Goal: Transaction & Acquisition: Book appointment/travel/reservation

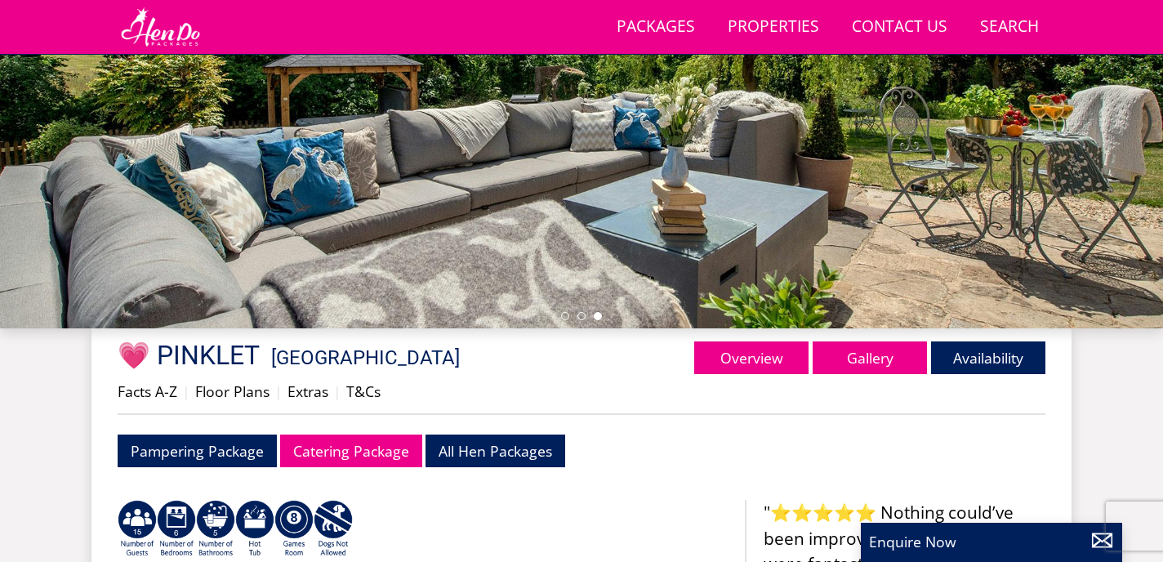
scroll to position [390, 0]
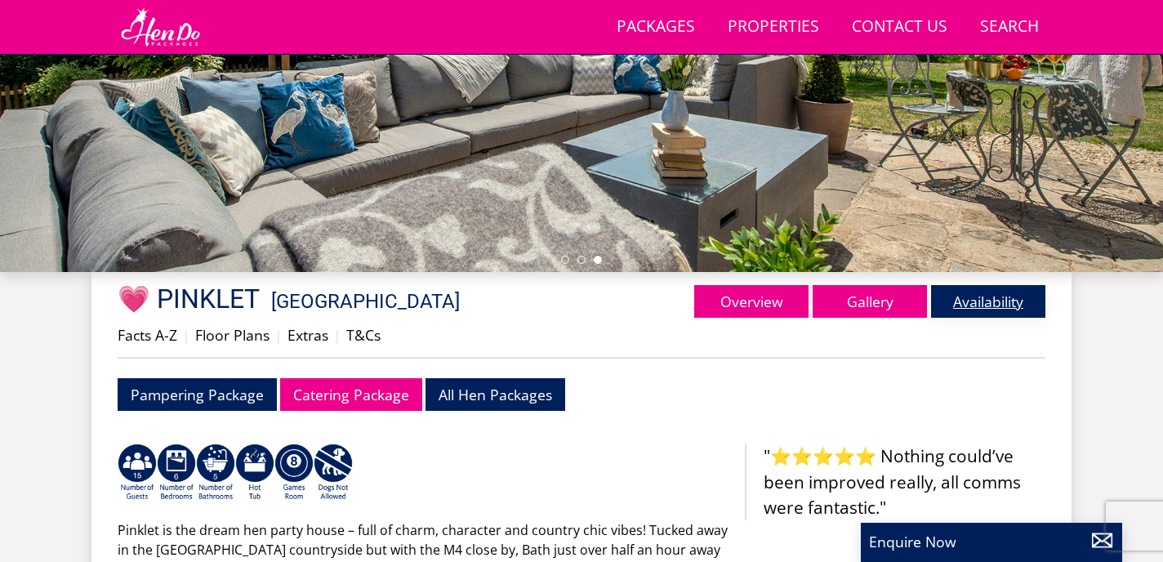
click at [982, 293] on link "Availability" at bounding box center [988, 301] width 114 height 33
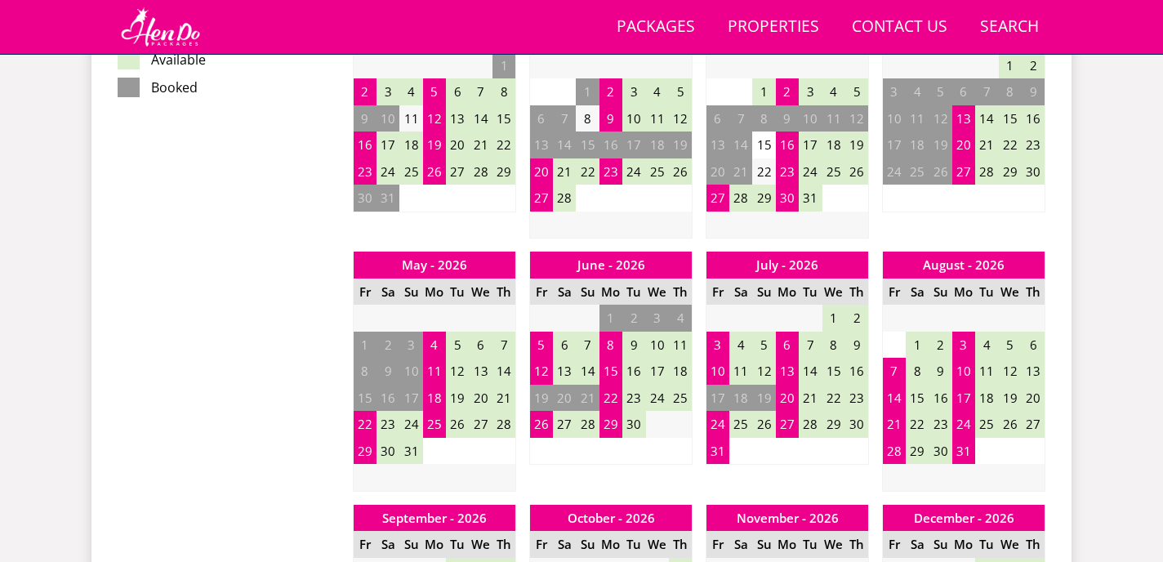
scroll to position [1094, 0]
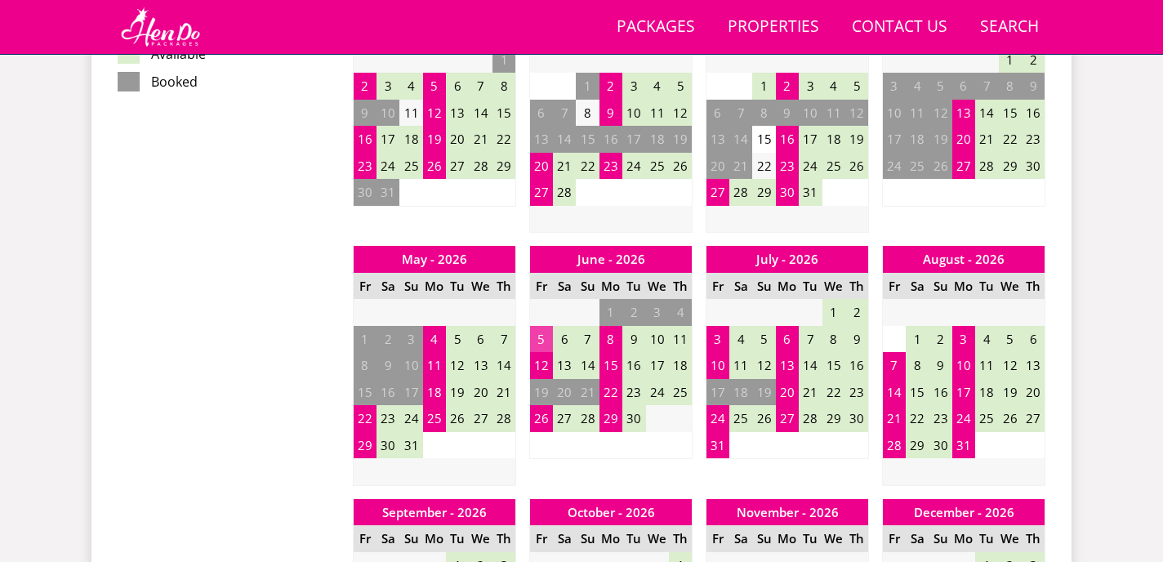
click at [539, 341] on td "5" at bounding box center [541, 339] width 23 height 27
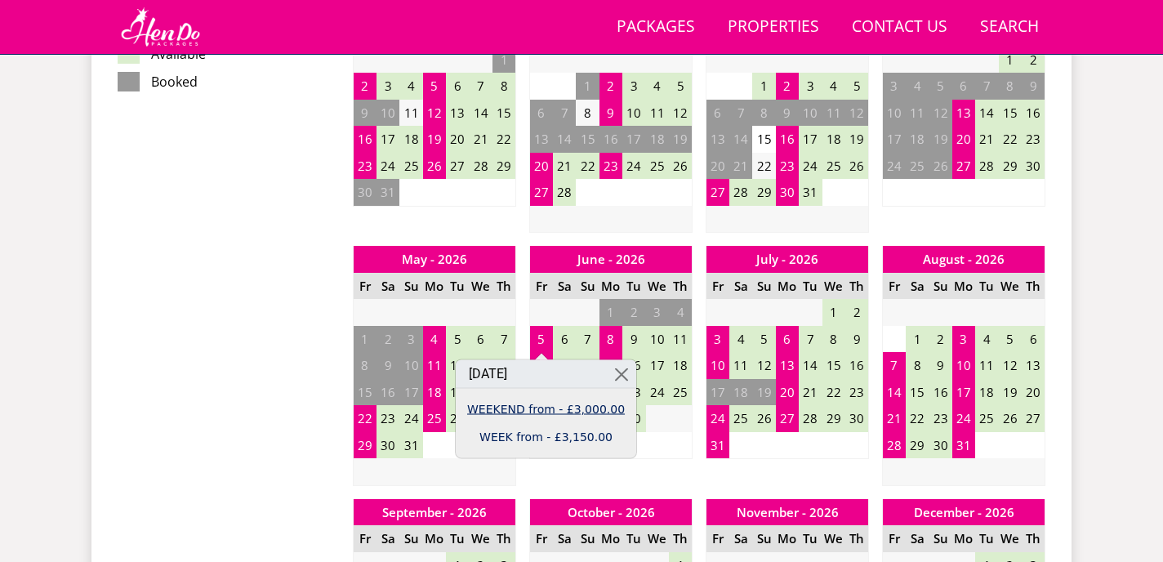
click at [519, 407] on link "WEEKEND from - £3,000.00" at bounding box center [546, 408] width 158 height 17
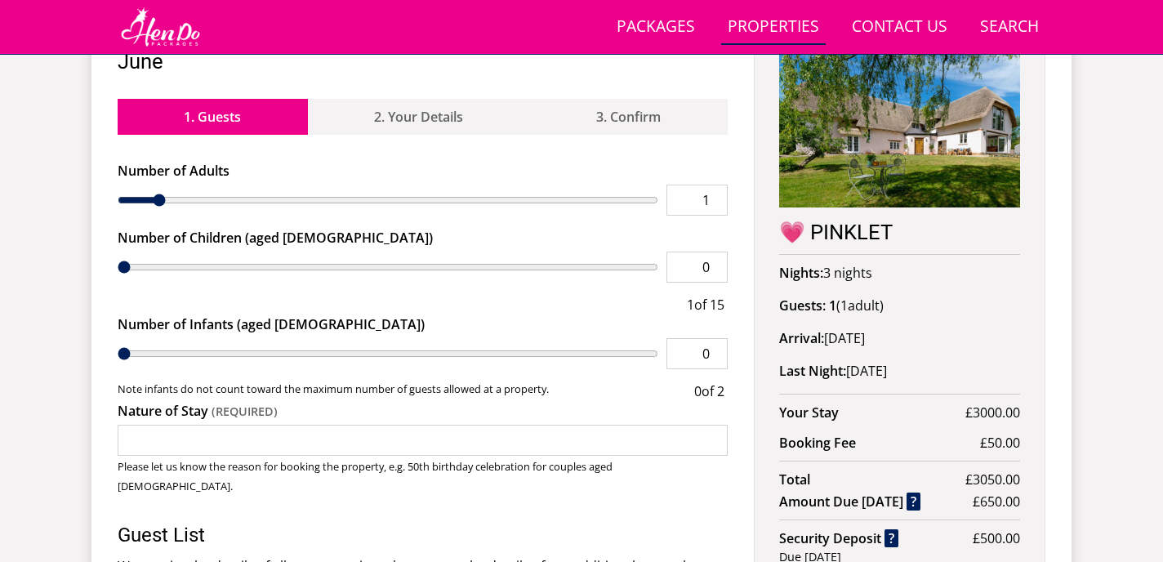
scroll to position [653, 0]
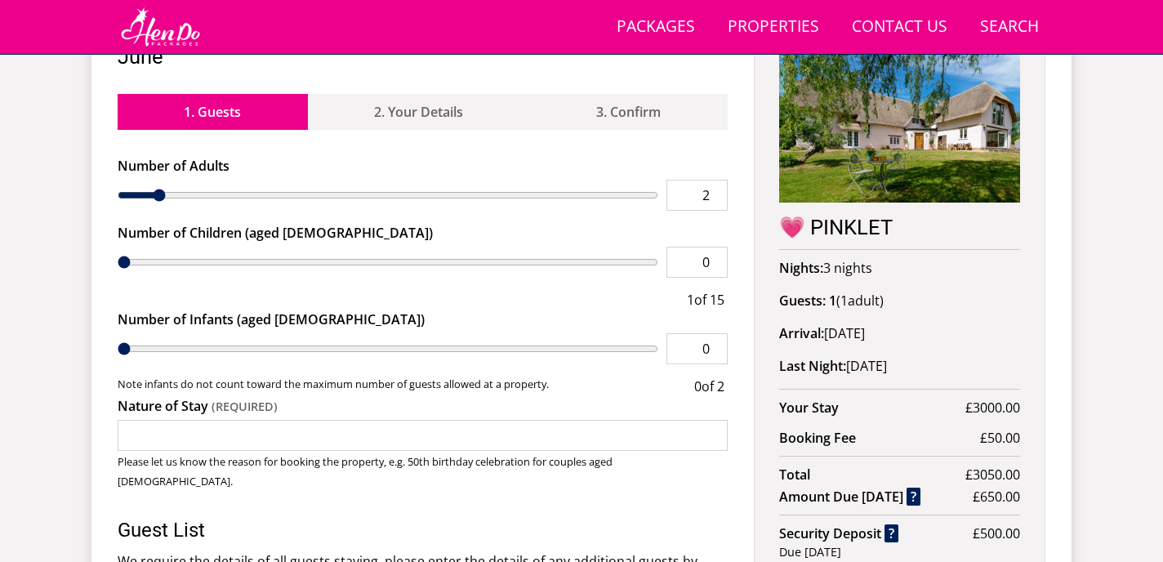
type input "2"
click at [717, 180] on input "2" at bounding box center [696, 195] width 61 height 31
type input "2"
type input "3"
click at [717, 180] on input "3" at bounding box center [696, 195] width 61 height 31
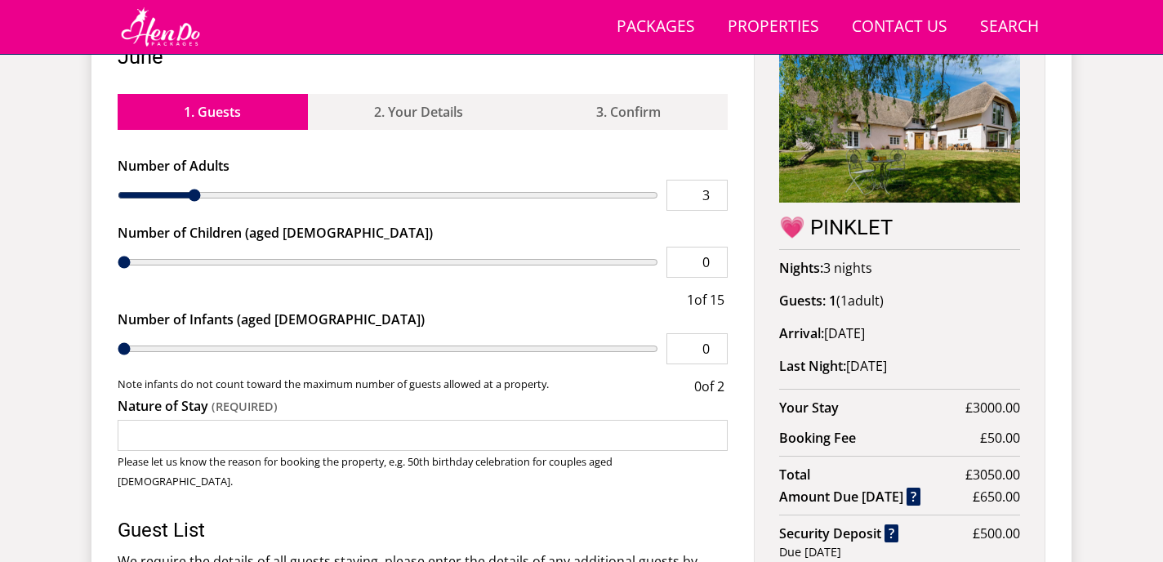
type input "3"
type input "4"
click at [717, 180] on input "4" at bounding box center [696, 195] width 61 height 31
type input "4"
type input "5"
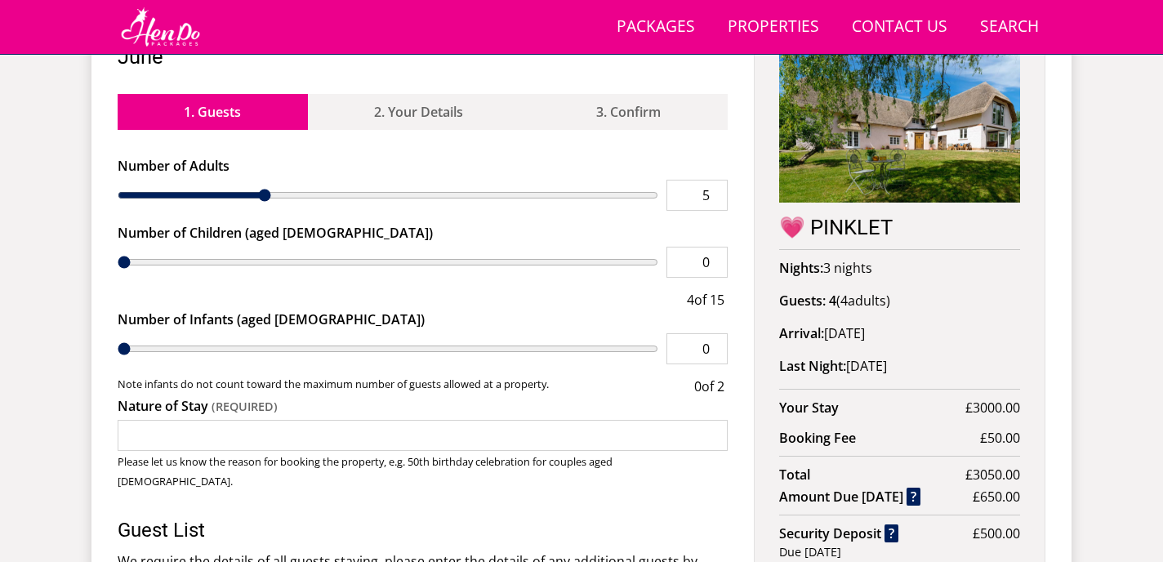
click at [717, 180] on input "5" at bounding box center [696, 195] width 61 height 31
type input "5"
type input "6"
click at [717, 180] on input "6" at bounding box center [696, 195] width 61 height 31
type input "6"
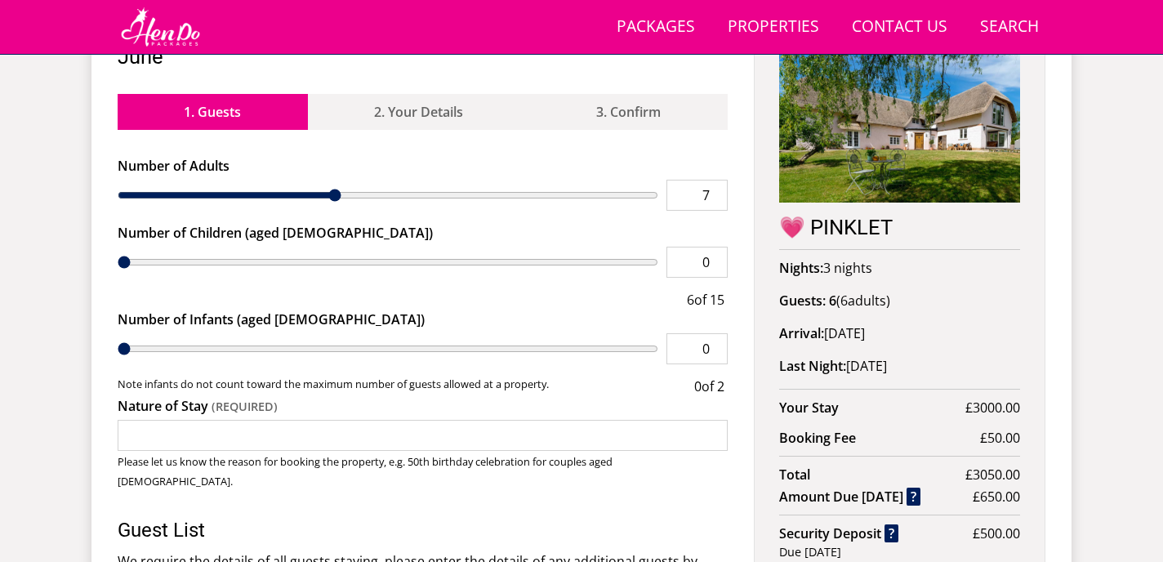
type input "7"
click at [717, 180] on input "7" at bounding box center [696, 195] width 61 height 31
type input "7"
type input "8"
click at [717, 180] on input "8" at bounding box center [696, 195] width 61 height 31
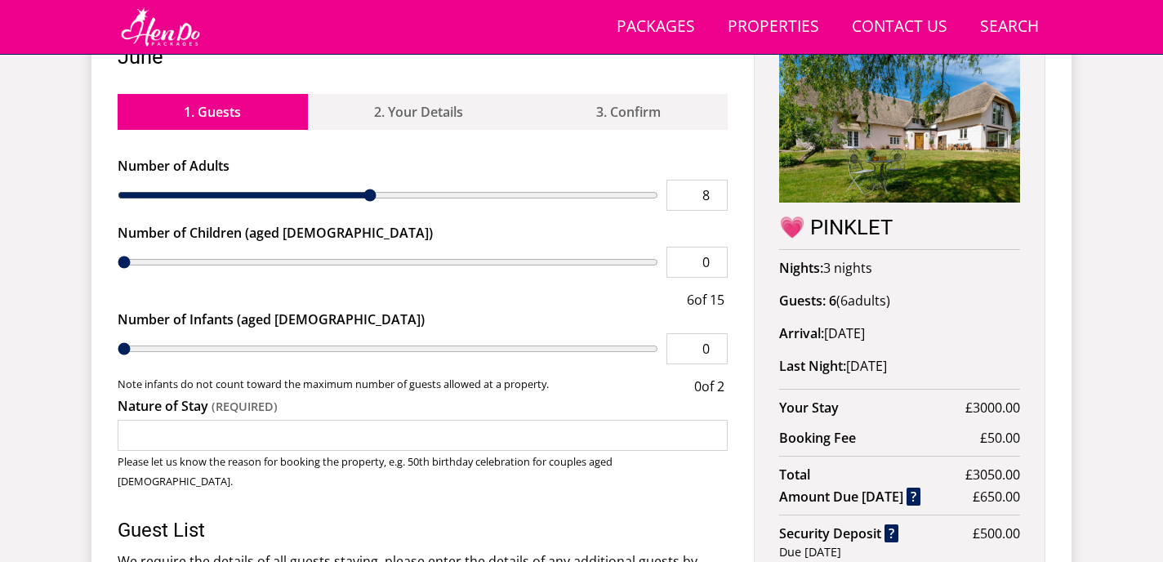
type input "8"
type input "9"
click at [717, 180] on input "9" at bounding box center [696, 195] width 61 height 31
type input "9"
type input "10"
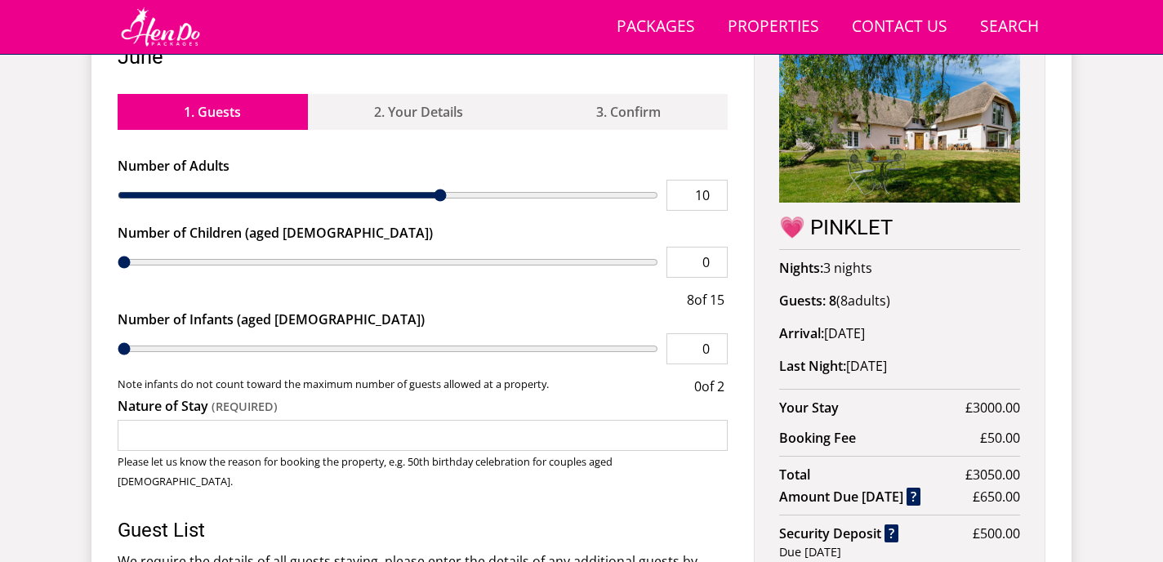
click at [717, 180] on input "10" at bounding box center [696, 195] width 61 height 31
type input "10"
type input "11"
click at [717, 180] on input "11" at bounding box center [696, 195] width 61 height 31
type input "11"
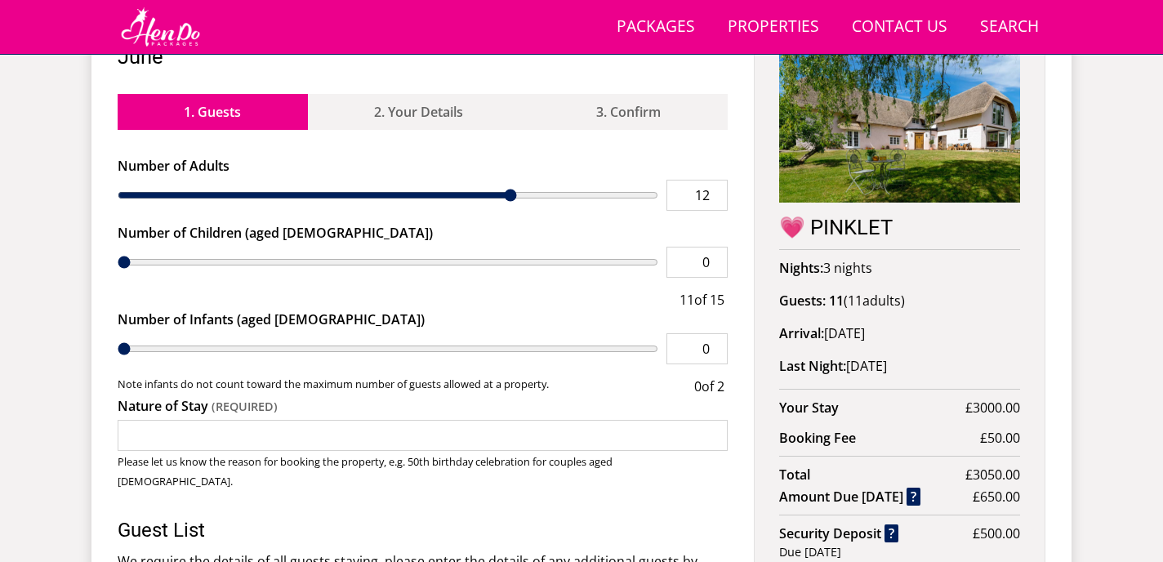
type input "12"
click at [717, 180] on input "12" at bounding box center [696, 195] width 61 height 31
type input "12"
type input "13"
click at [717, 180] on input "13" at bounding box center [696, 195] width 61 height 31
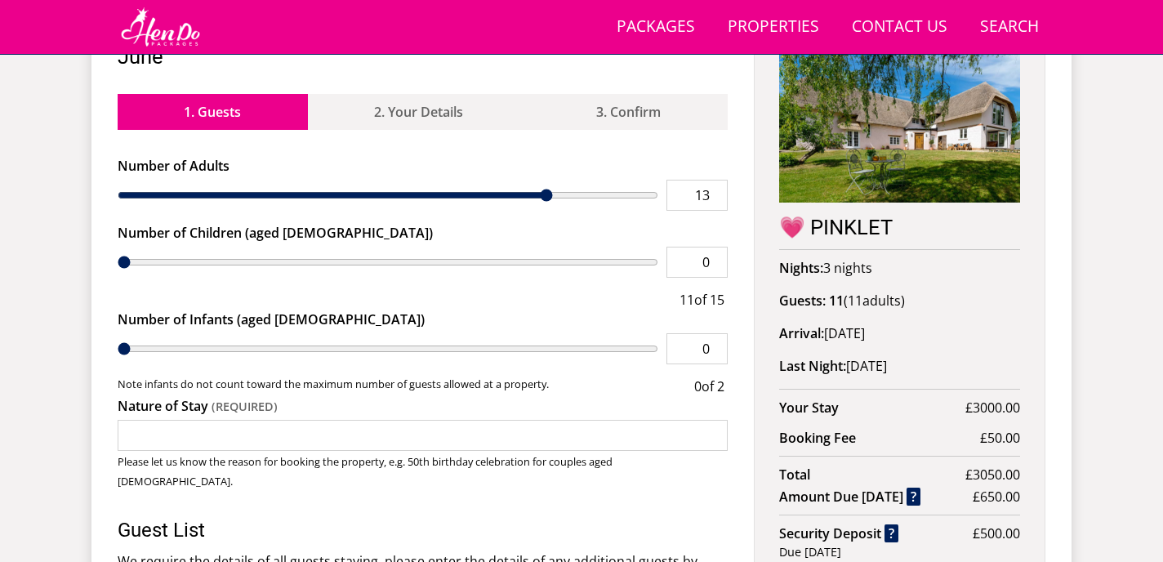
type input "13"
type input "14"
click at [717, 180] on input "14" at bounding box center [696, 195] width 61 height 31
type input "14"
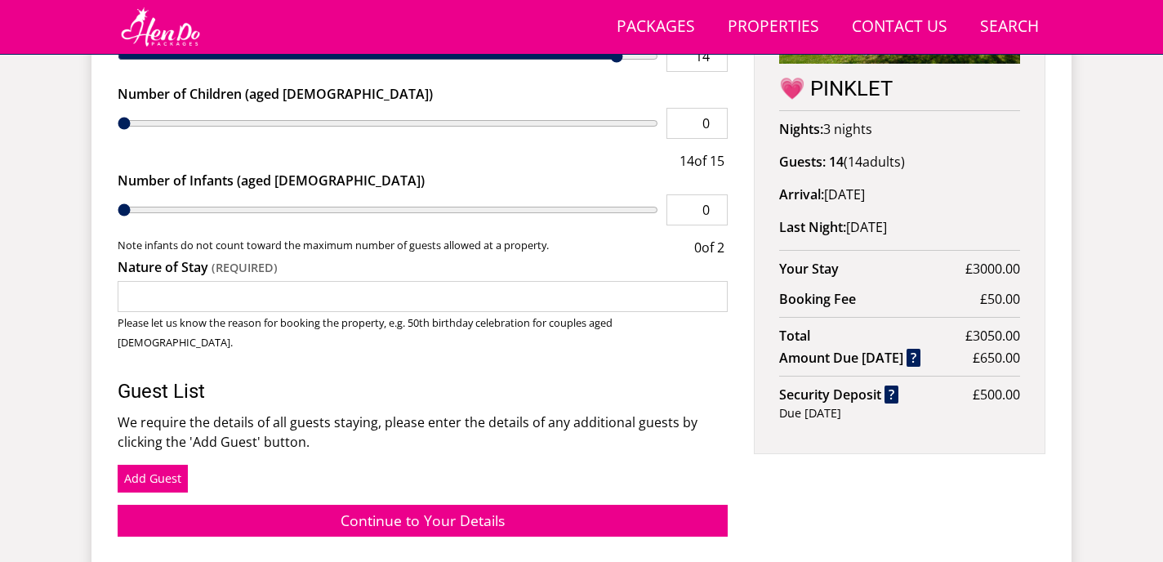
scroll to position [797, 0]
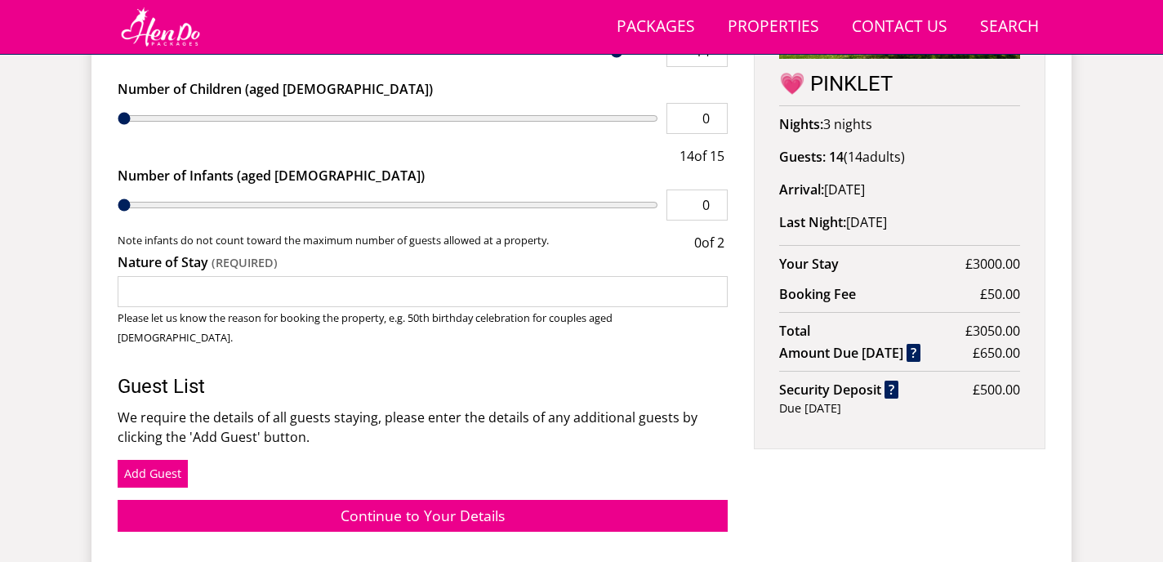
click at [442, 276] on input "Nature of Stay" at bounding box center [423, 291] width 610 height 31
type input "Hen Do"
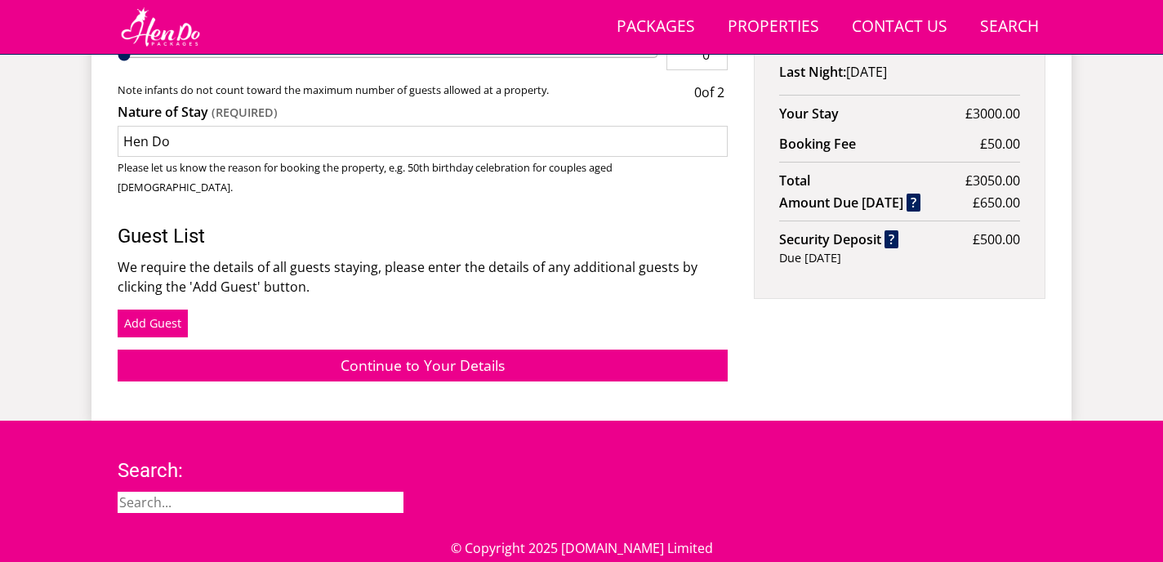
scroll to position [955, 0]
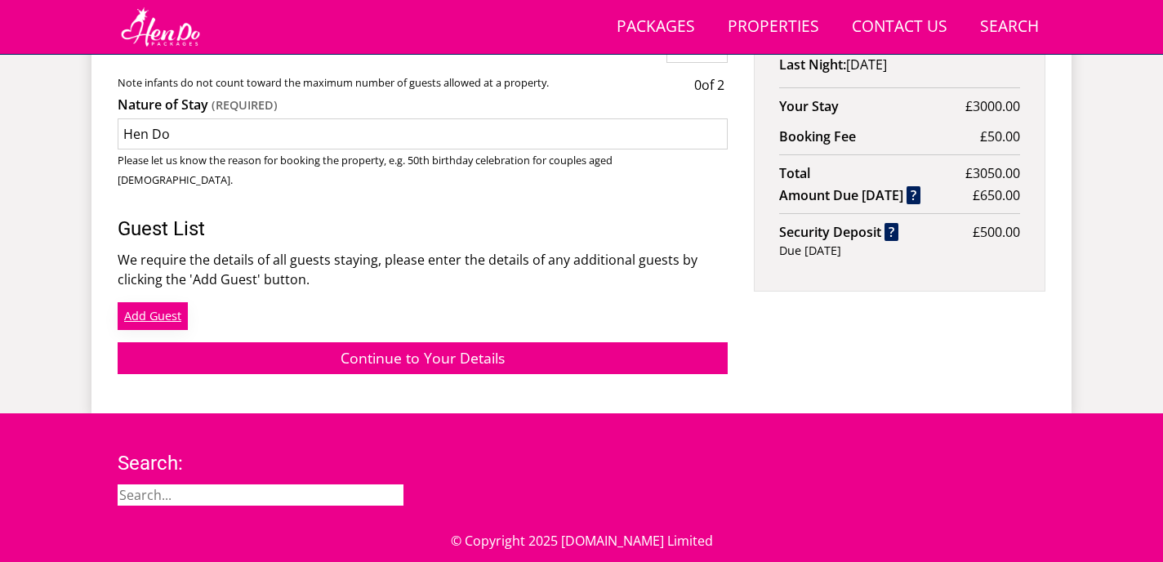
click at [169, 302] on link "Add Guest" at bounding box center [153, 316] width 70 height 28
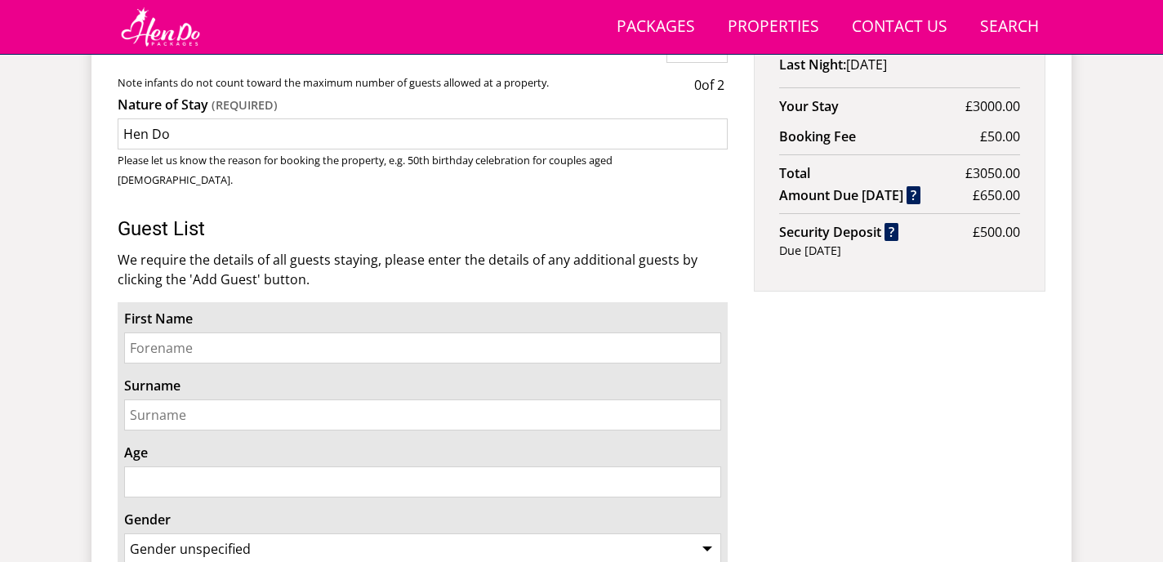
click at [228, 332] on input "First Name" at bounding box center [422, 347] width 597 height 31
type input "[PERSON_NAME]"
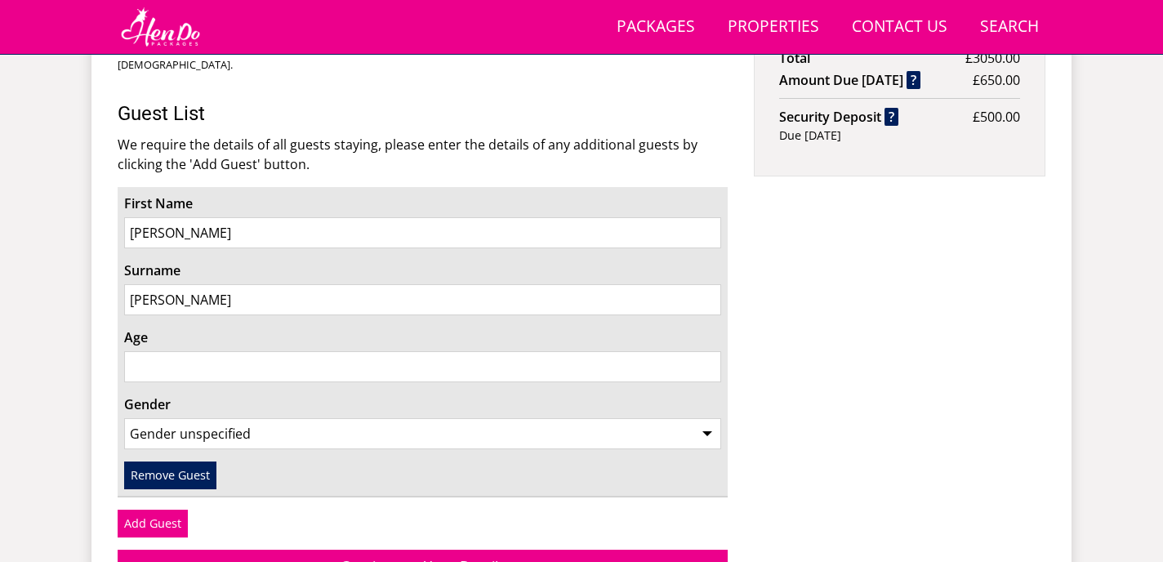
scroll to position [1117, 0]
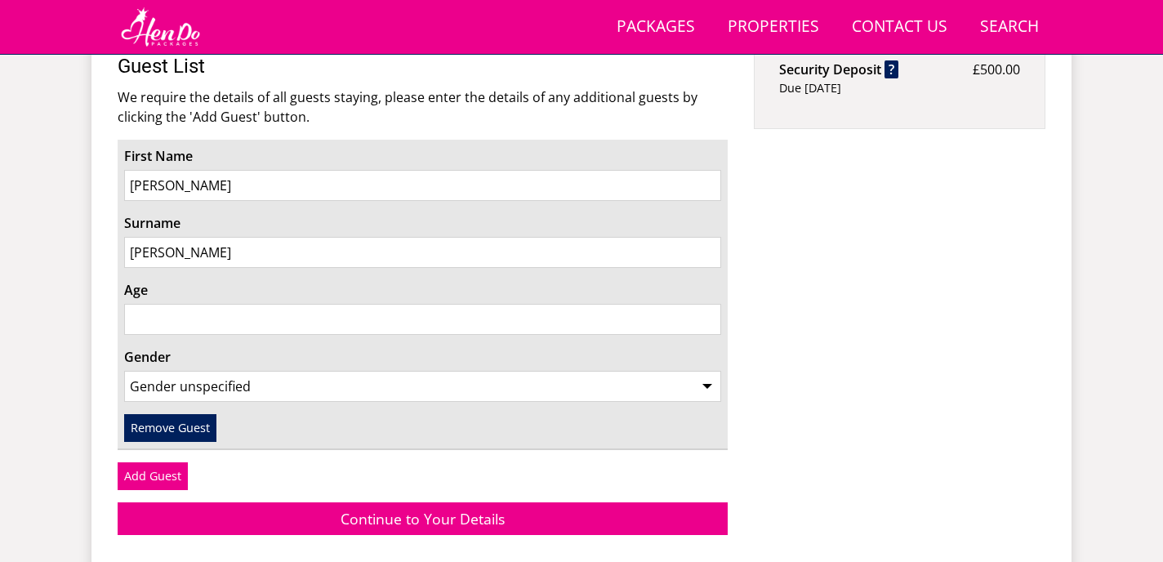
click at [212, 304] on input "Age" at bounding box center [422, 319] width 597 height 31
click at [205, 304] on input "Age" at bounding box center [422, 319] width 597 height 31
type input "31"
click at [367, 371] on select "Gender unspecified Gender [DEMOGRAPHIC_DATA] Gender [DEMOGRAPHIC_DATA]" at bounding box center [422, 386] width 597 height 31
select select "gender_[DEMOGRAPHIC_DATA]"
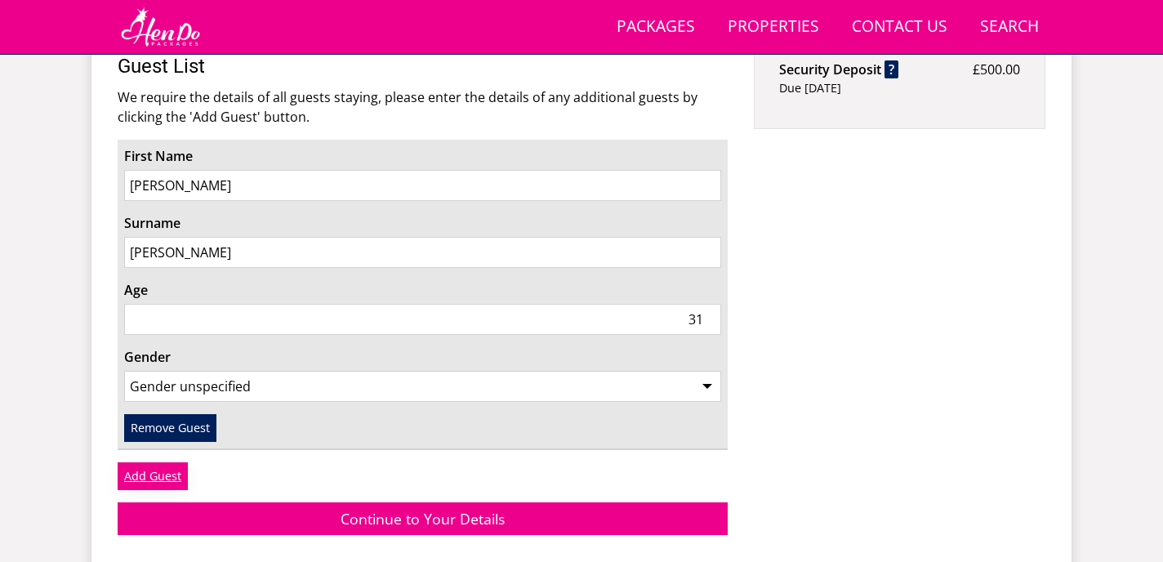
click at [155, 462] on link "Add Guest" at bounding box center [153, 476] width 70 height 28
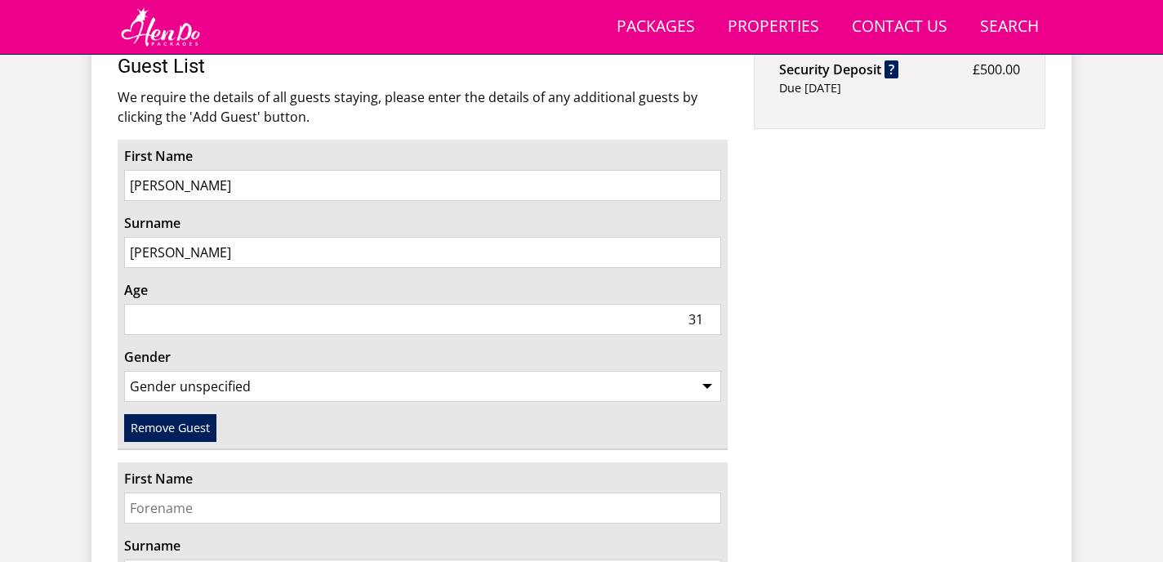
click at [200, 493] on input "First Name" at bounding box center [422, 508] width 597 height 31
type input "Kayleigh"
type input "f"
type input "[PERSON_NAME]"
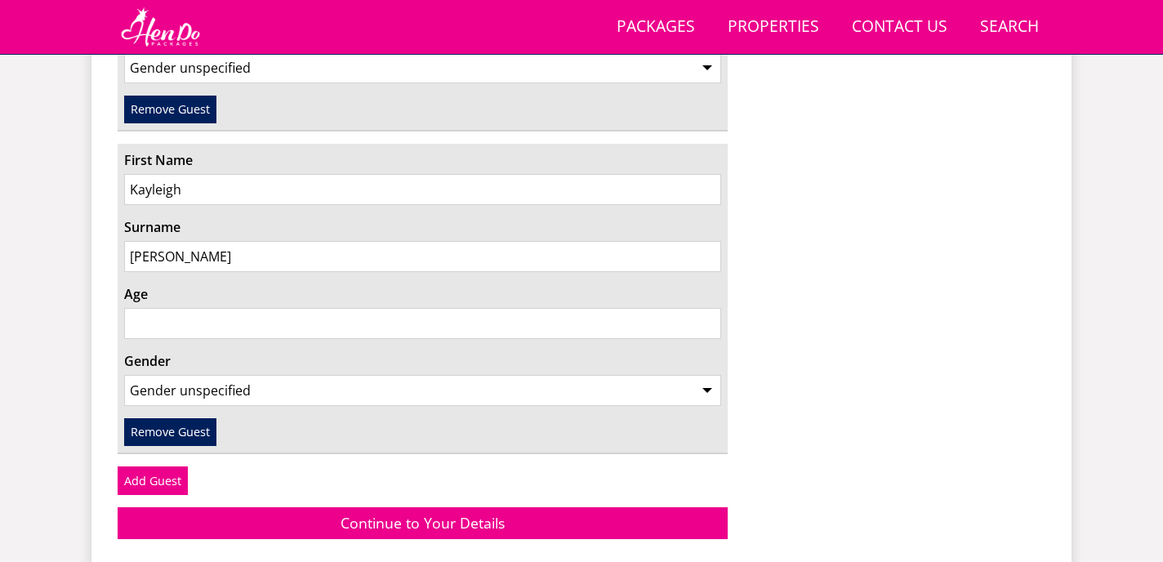
click at [185, 308] on input "Age" at bounding box center [422, 323] width 597 height 31
type input "31"
click at [369, 375] on select "Gender unspecified Gender [DEMOGRAPHIC_DATA] Gender [DEMOGRAPHIC_DATA]" at bounding box center [422, 390] width 597 height 31
select select "gender_[DEMOGRAPHIC_DATA]"
click at [172, 466] on link "Add Guest" at bounding box center [153, 480] width 70 height 28
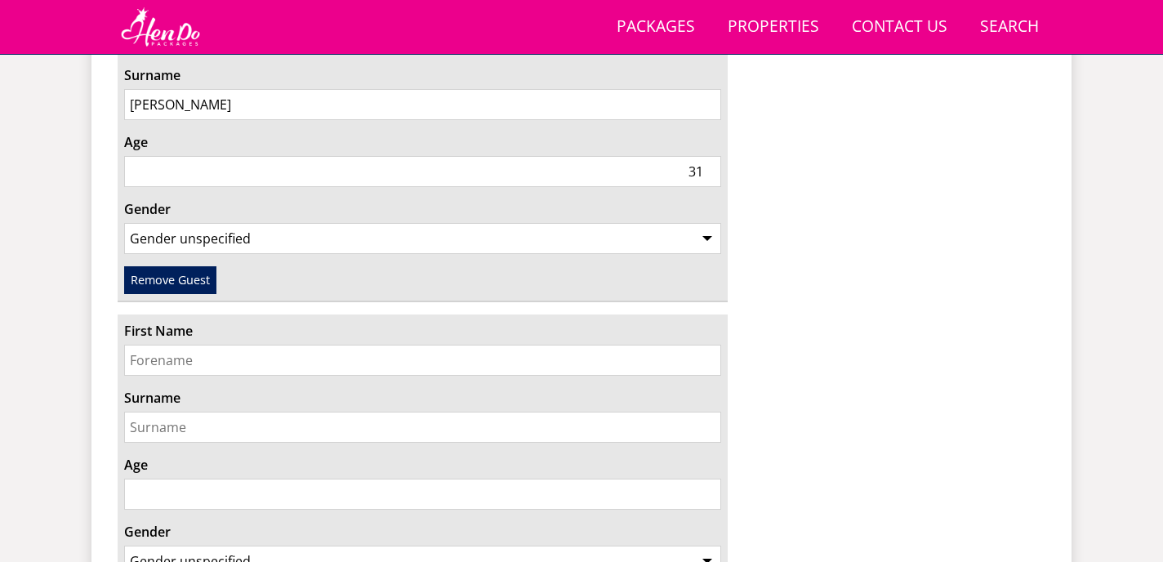
scroll to position [1634, 0]
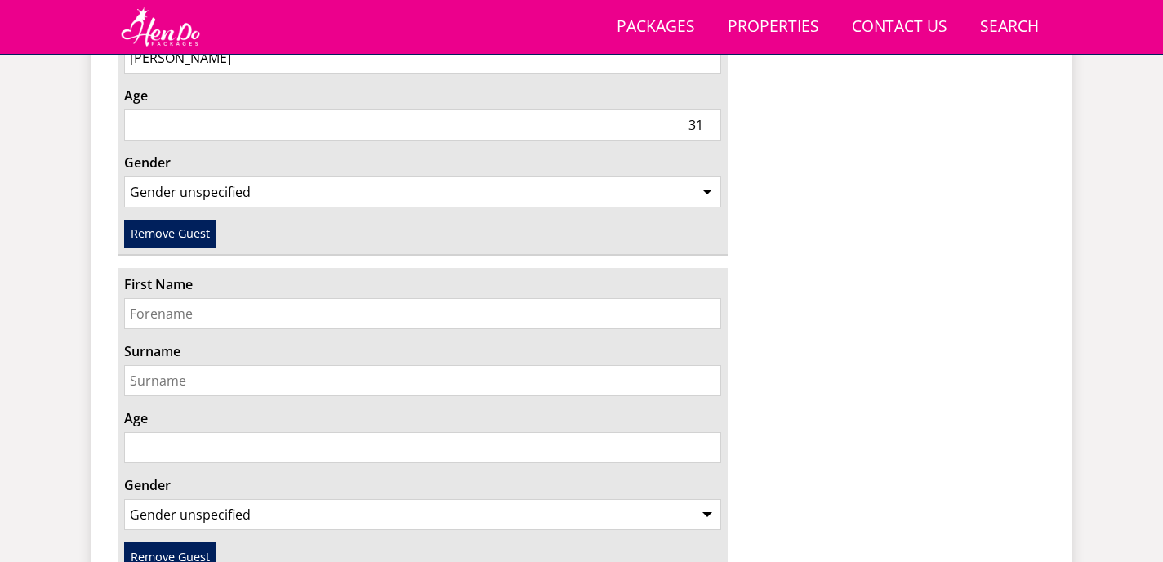
click at [240, 274] on div "First Name" at bounding box center [422, 301] width 597 height 55
click at [240, 298] on input "First Name" at bounding box center [422, 313] width 597 height 31
type input "Niamh"
type input "f"
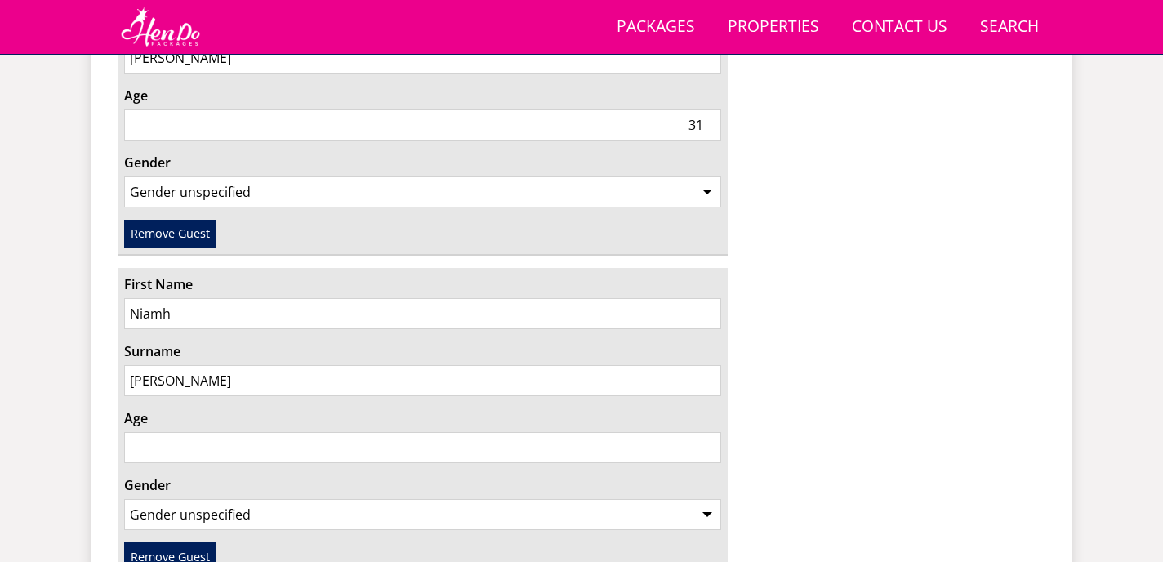
type input "[PERSON_NAME]"
type input "27"
click at [212, 499] on select "Gender unspecified Gender [DEMOGRAPHIC_DATA] Gender [DEMOGRAPHIC_DATA]" at bounding box center [422, 514] width 597 height 31
select select "gender_[DEMOGRAPHIC_DATA]"
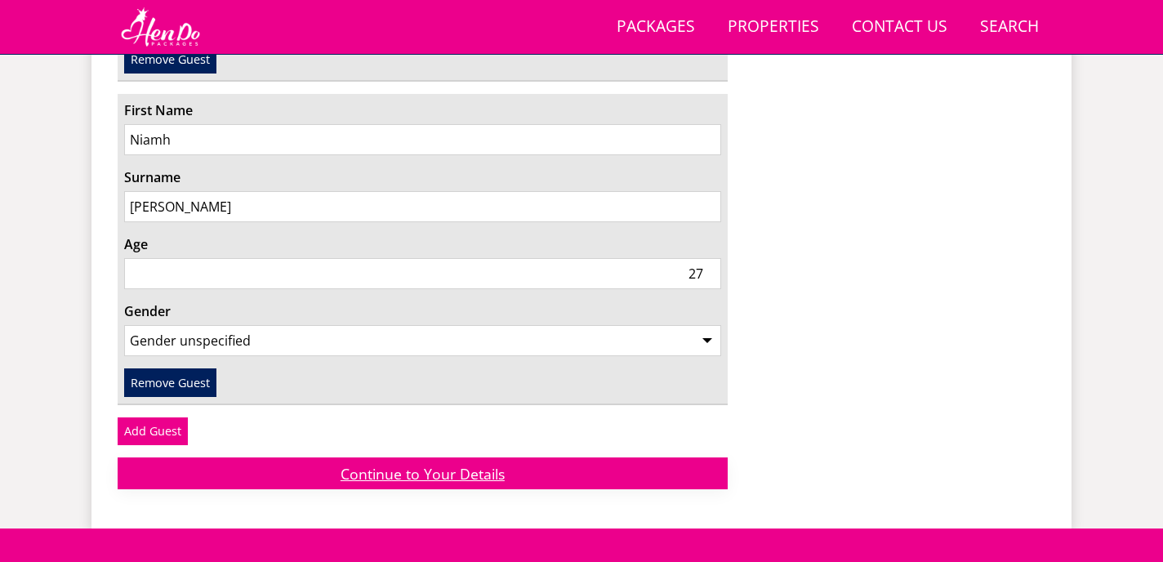
scroll to position [1815, 0]
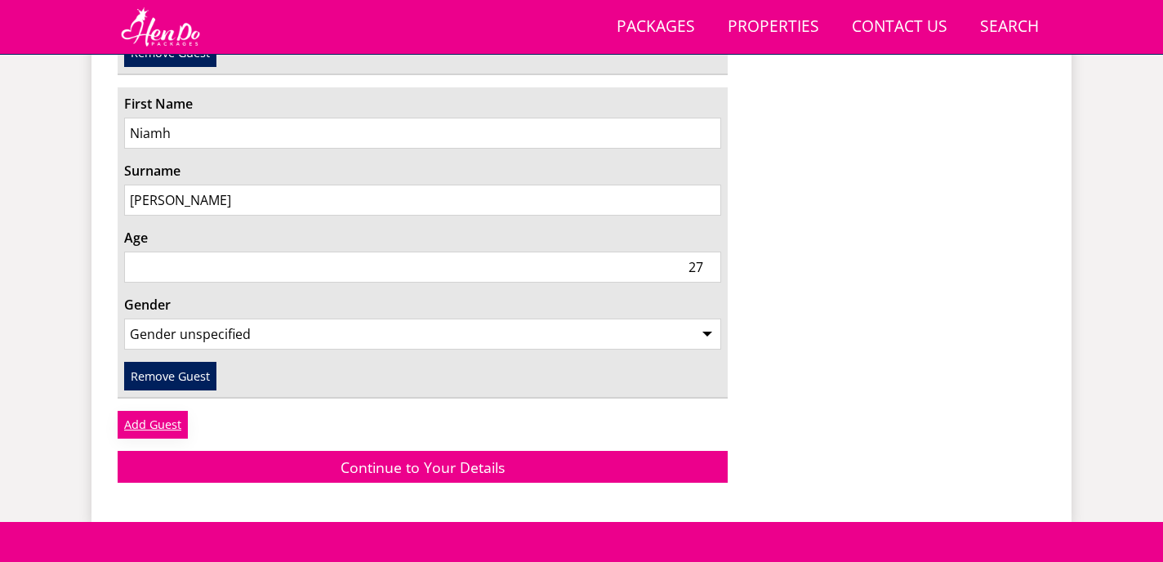
click at [159, 411] on link "Add Guest" at bounding box center [153, 425] width 70 height 28
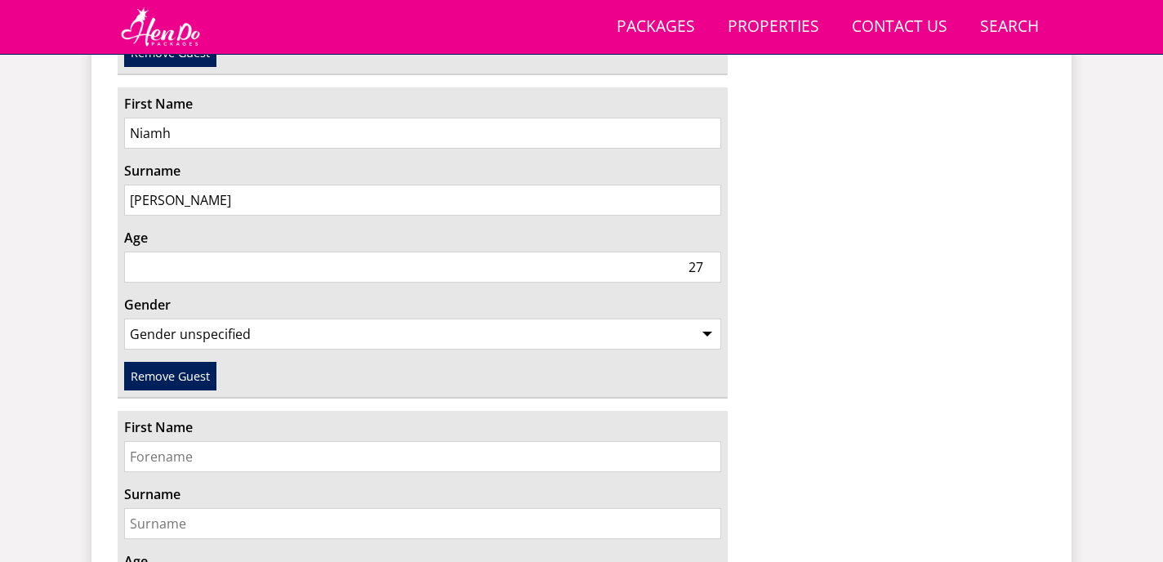
click at [179, 441] on input "First Name" at bounding box center [422, 456] width 597 height 31
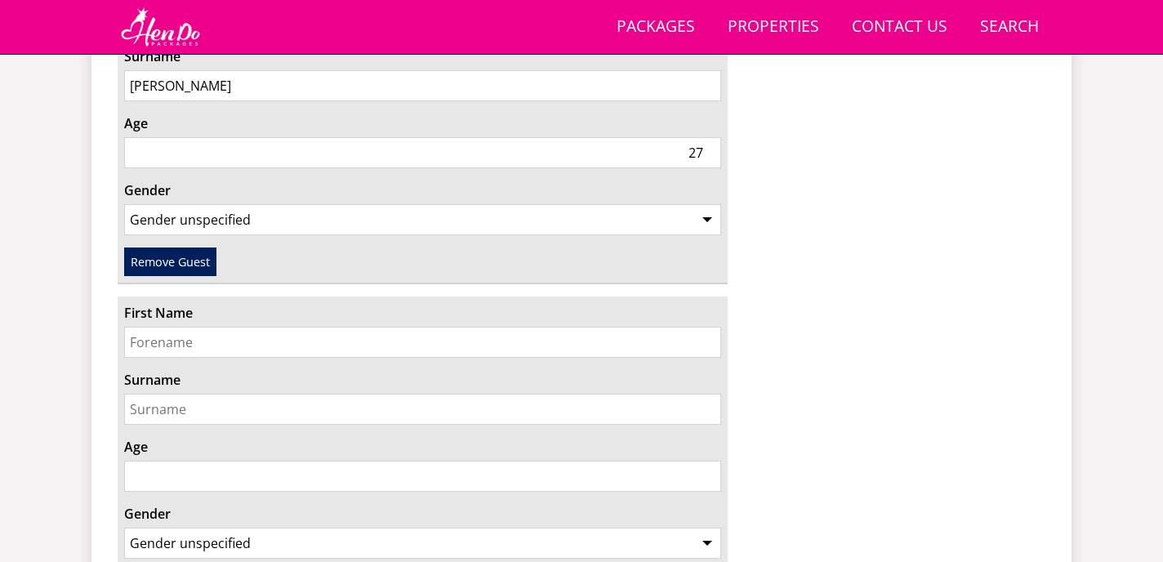
scroll to position [1936, 0]
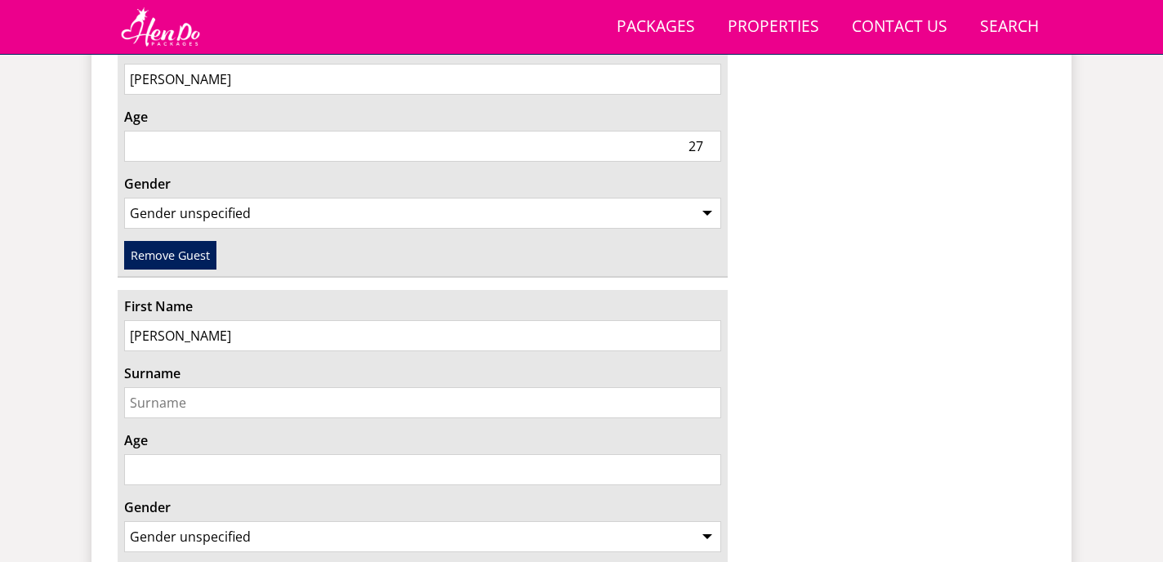
type input "[PERSON_NAME]"
type input "O'Brien"
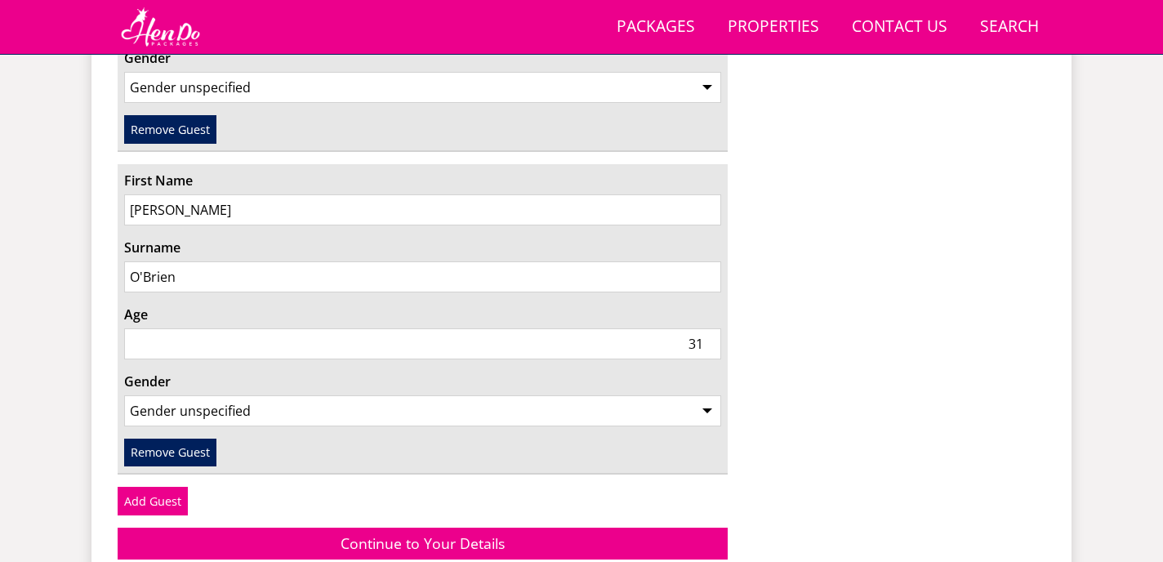
scroll to position [2093, 0]
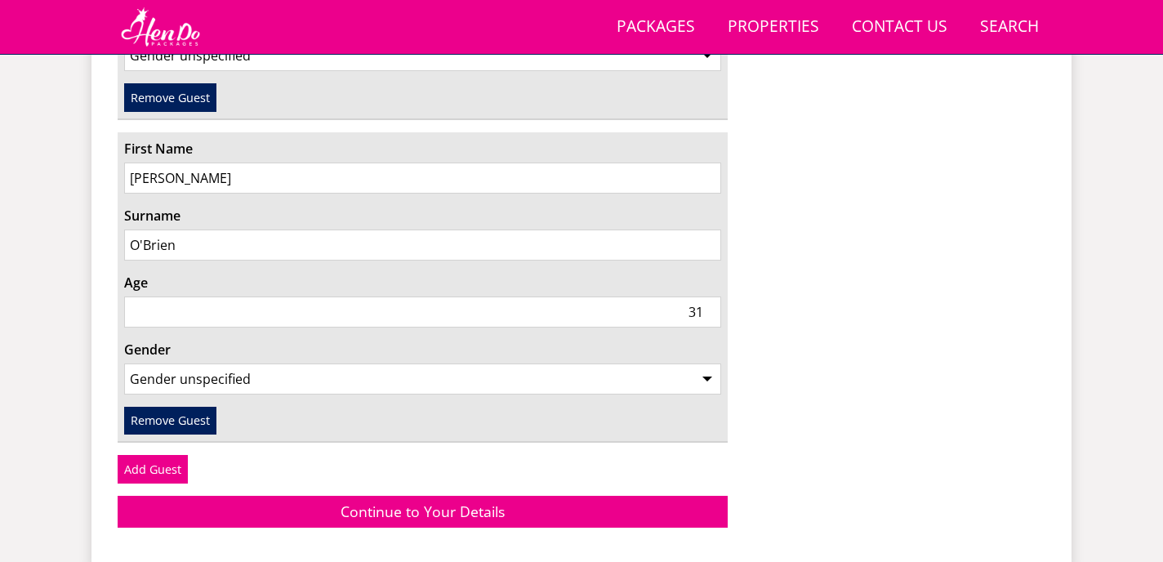
type input "31"
click at [321, 363] on select "Gender unspecified Gender [DEMOGRAPHIC_DATA] Gender [DEMOGRAPHIC_DATA]" at bounding box center [422, 378] width 597 height 31
select select "gender_[DEMOGRAPHIC_DATA]"
click at [175, 455] on link "Add Guest" at bounding box center [153, 469] width 70 height 28
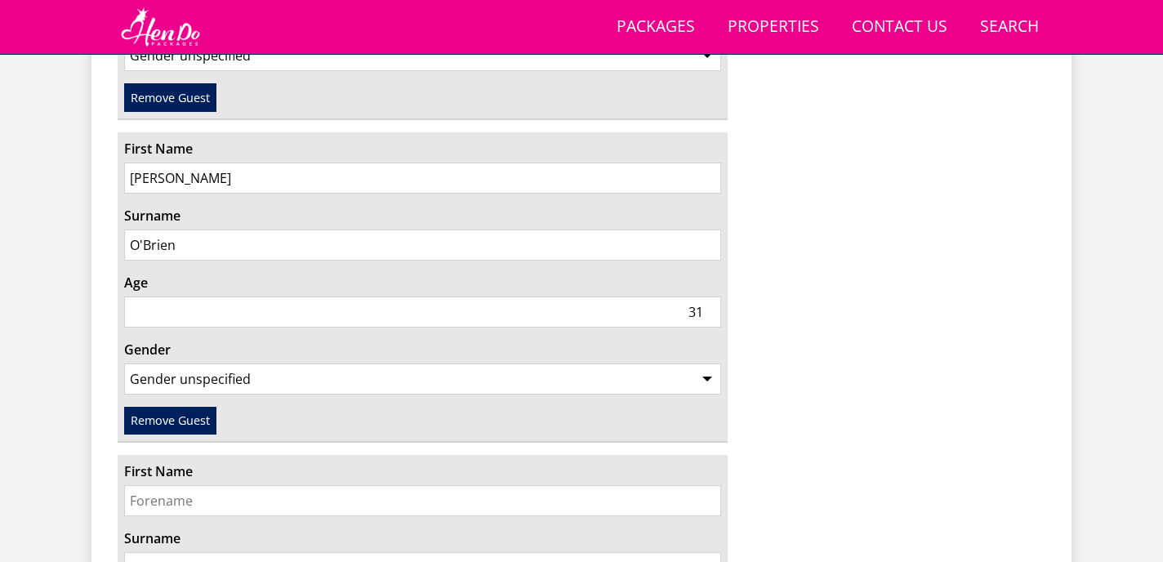
click at [182, 485] on input "First Name" at bounding box center [422, 500] width 597 height 31
type input "r"
type input "Ruby"
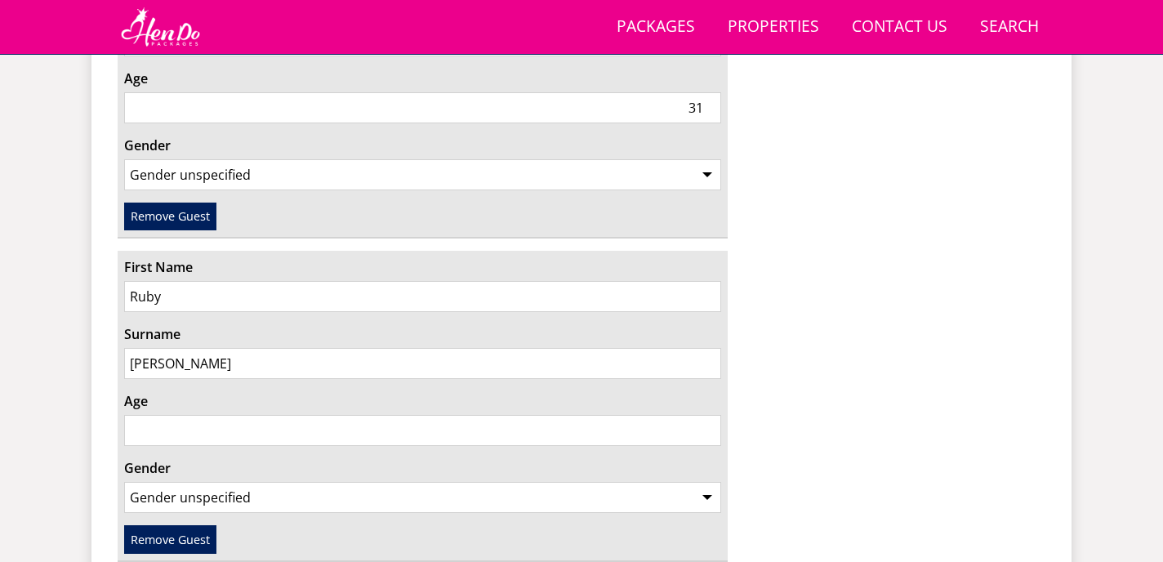
scroll to position [2314, 0]
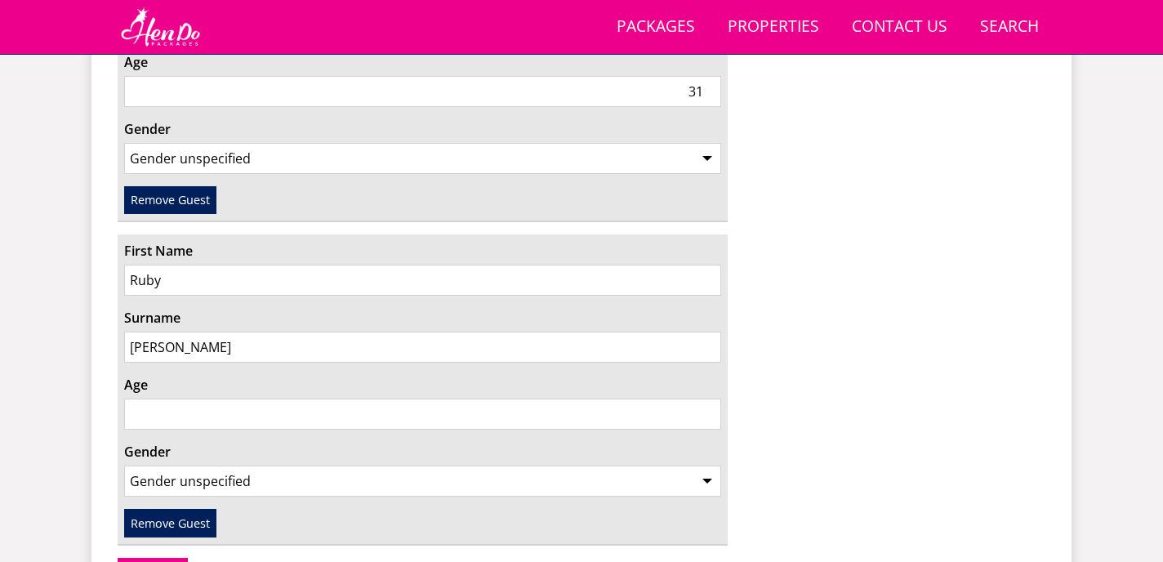
type input "[PERSON_NAME]"
click at [255, 399] on input "Age" at bounding box center [422, 414] width 597 height 31
type input "31"
click at [377, 466] on select "Gender unspecified Gender [DEMOGRAPHIC_DATA] Gender [DEMOGRAPHIC_DATA]" at bounding box center [422, 481] width 597 height 31
select select "gender_[DEMOGRAPHIC_DATA]"
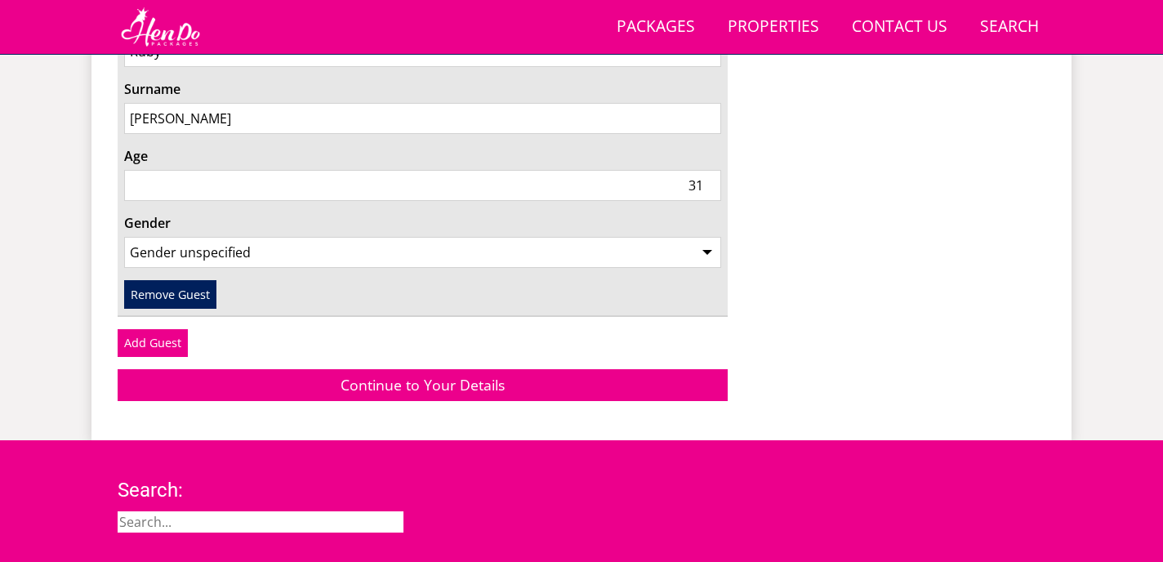
scroll to position [2547, 0]
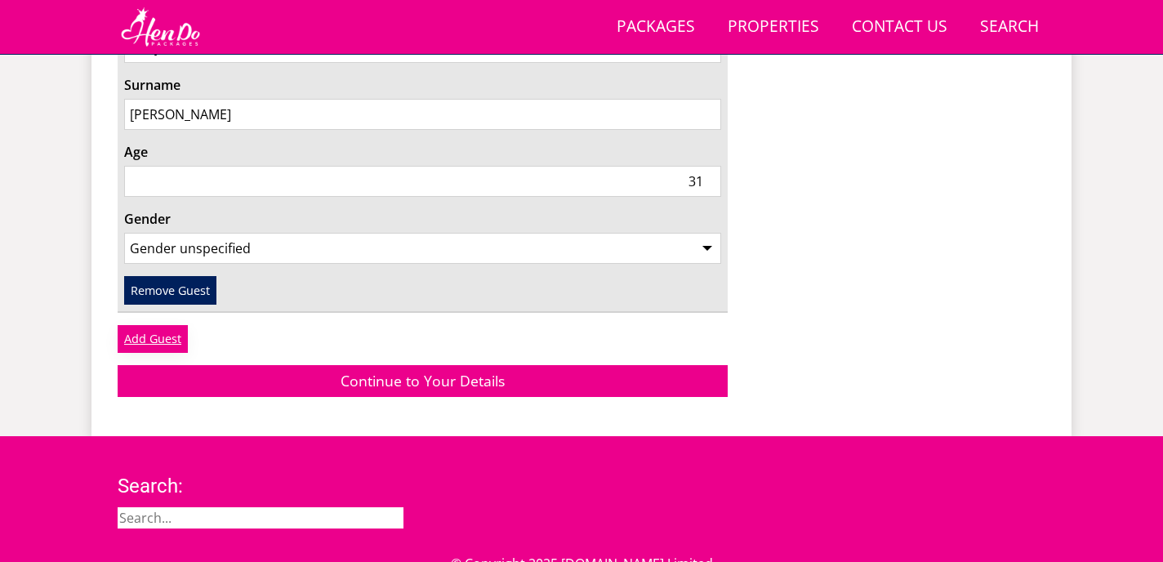
click at [147, 325] on link "Add Guest" at bounding box center [153, 339] width 70 height 28
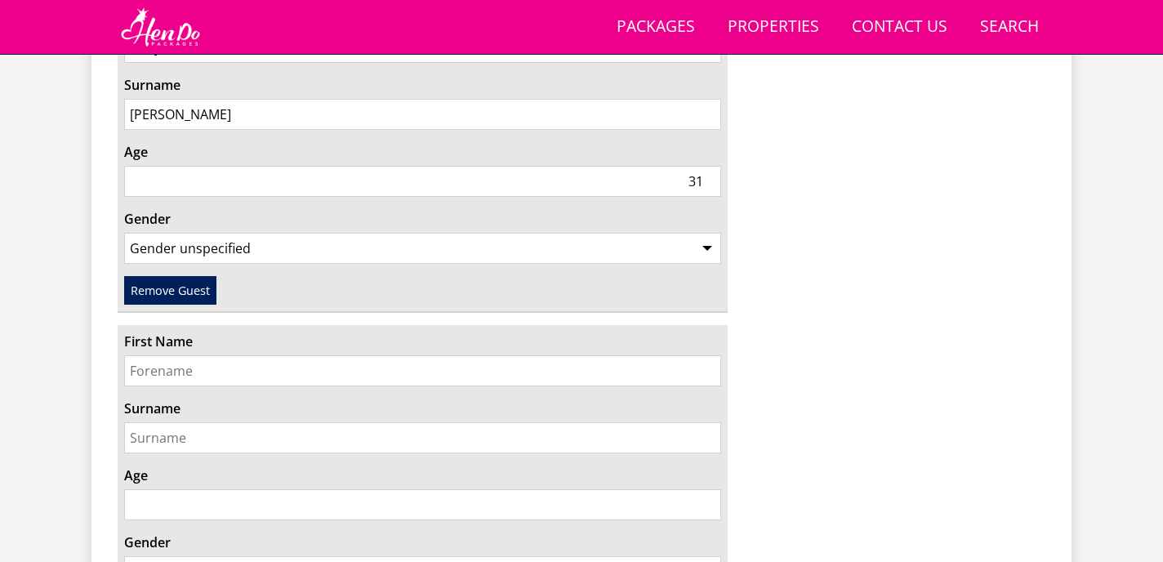
click at [238, 355] on input "First Name" at bounding box center [422, 370] width 597 height 31
type input "[PERSON_NAME]"
type input "o"
type input "O'Brien"
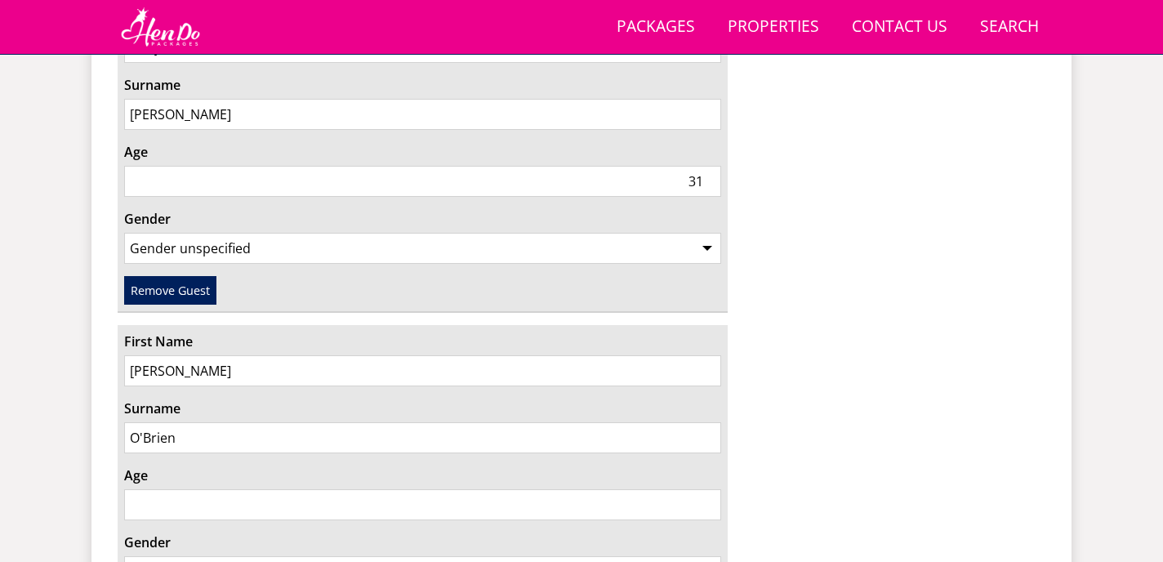
click at [246, 489] on input "Age" at bounding box center [422, 504] width 597 height 31
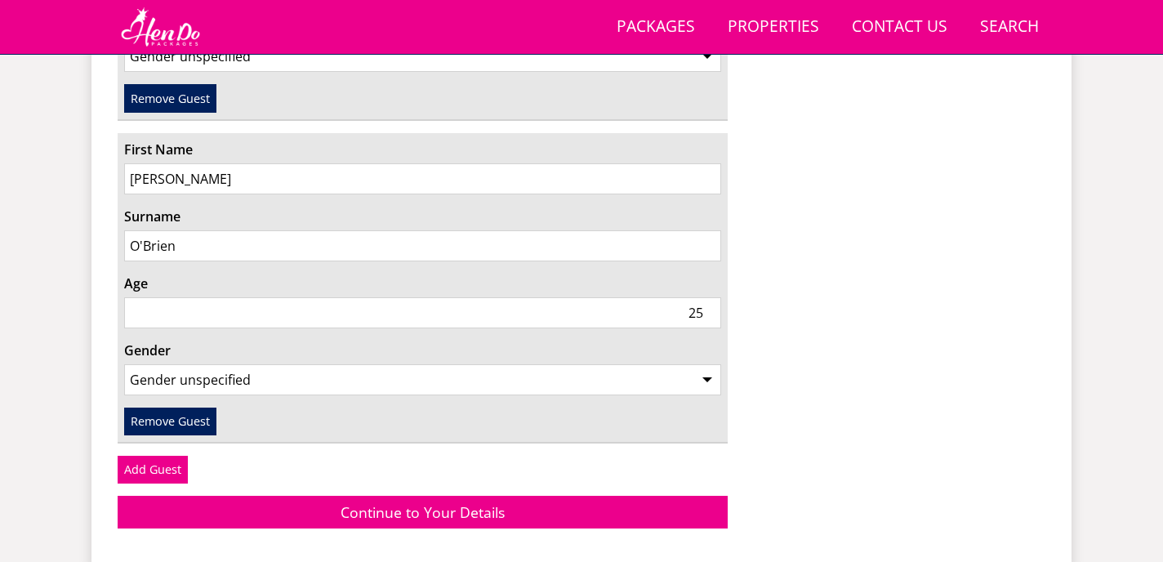
scroll to position [2831, 0]
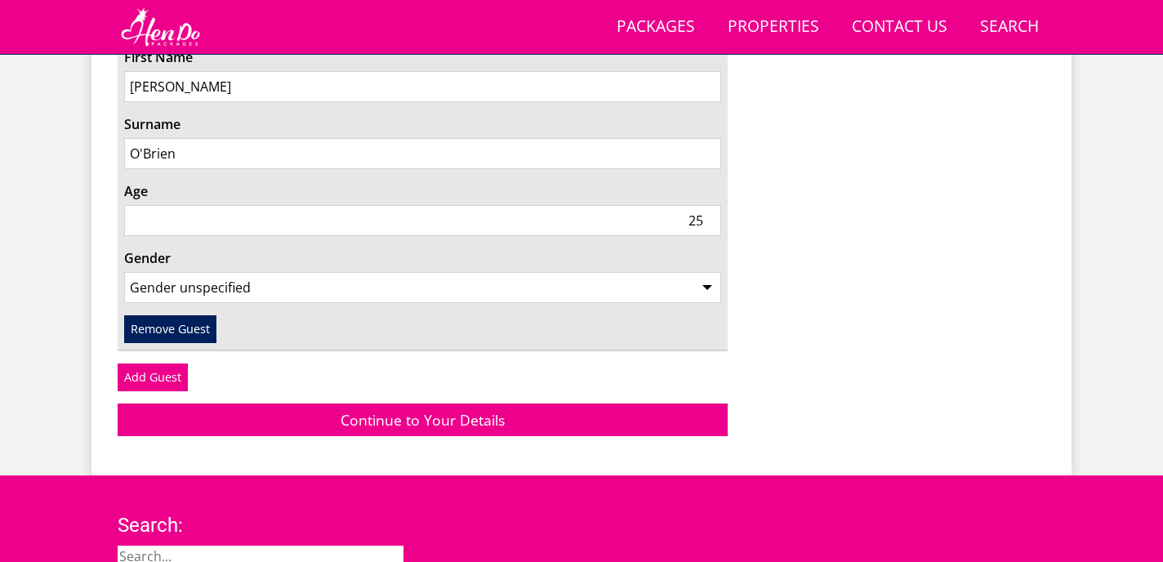
type input "25"
click at [358, 272] on select "Gender unspecified Gender [DEMOGRAPHIC_DATA] Gender [DEMOGRAPHIC_DATA]" at bounding box center [422, 287] width 597 height 31
select select "gender_[DEMOGRAPHIC_DATA]"
click at [161, 363] on link "Add Guest" at bounding box center [153, 377] width 70 height 28
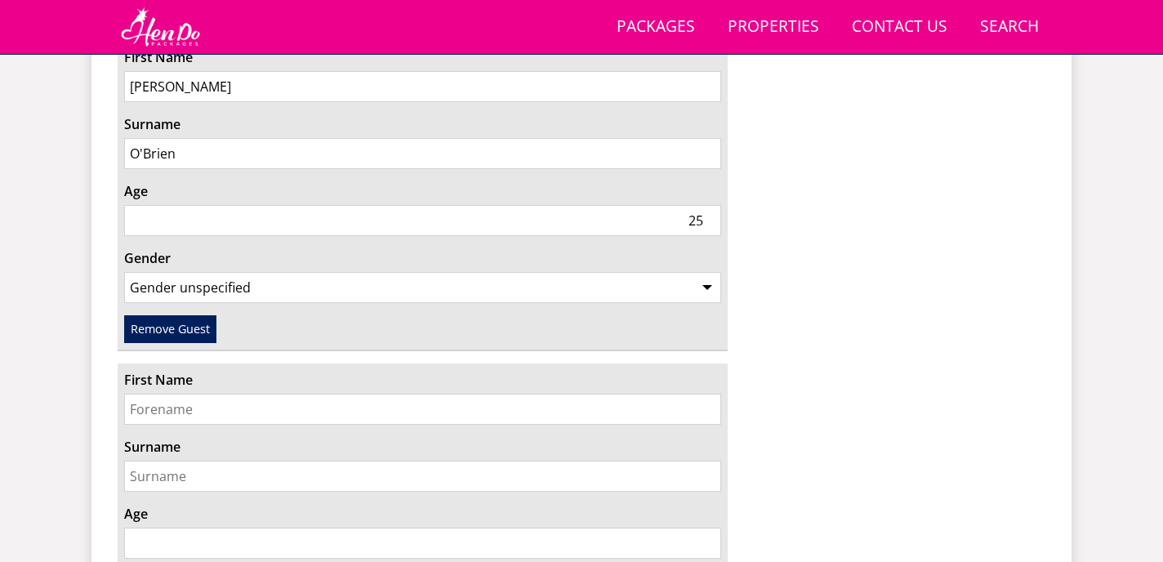
click at [296, 394] on input "First Name" at bounding box center [422, 409] width 597 height 31
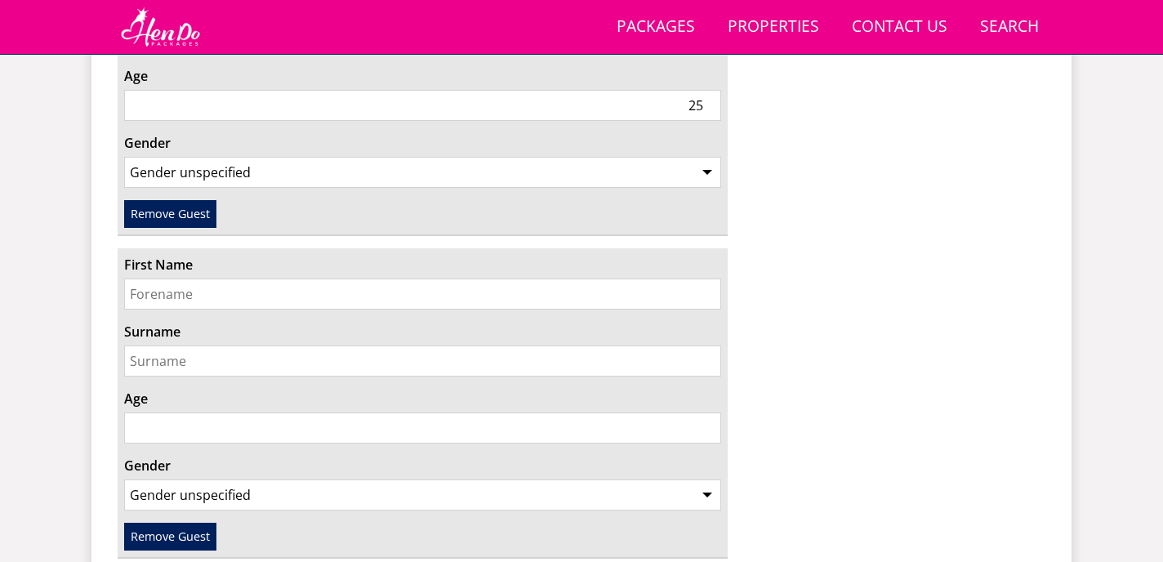
scroll to position [2952, 0]
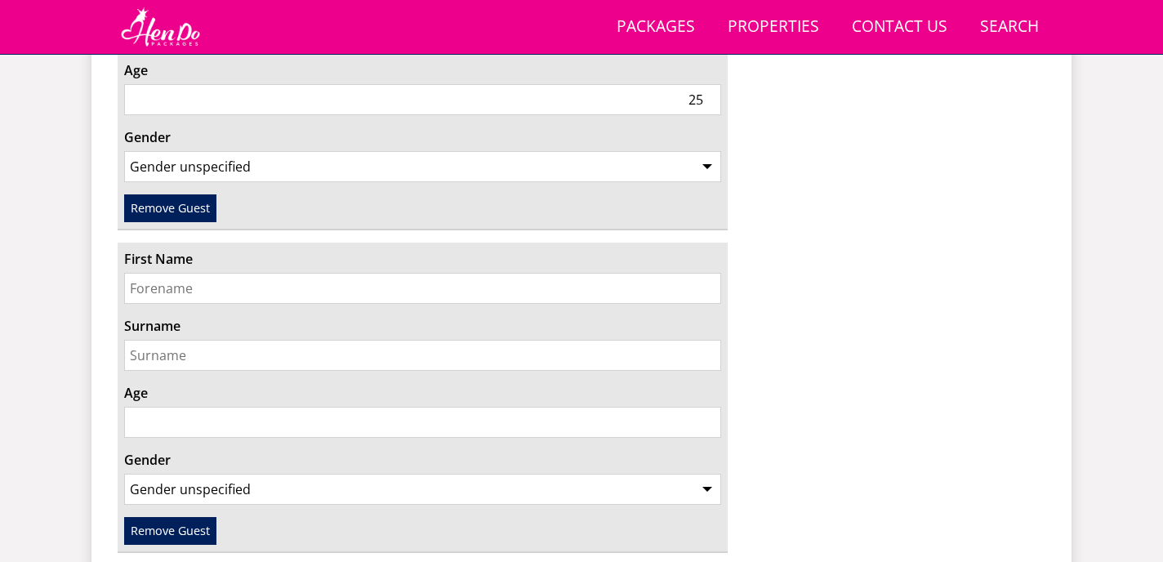
type input "a"
type input "Pooja"
type input "[PERSON_NAME]"
click at [190, 407] on input "Age" at bounding box center [422, 422] width 597 height 31
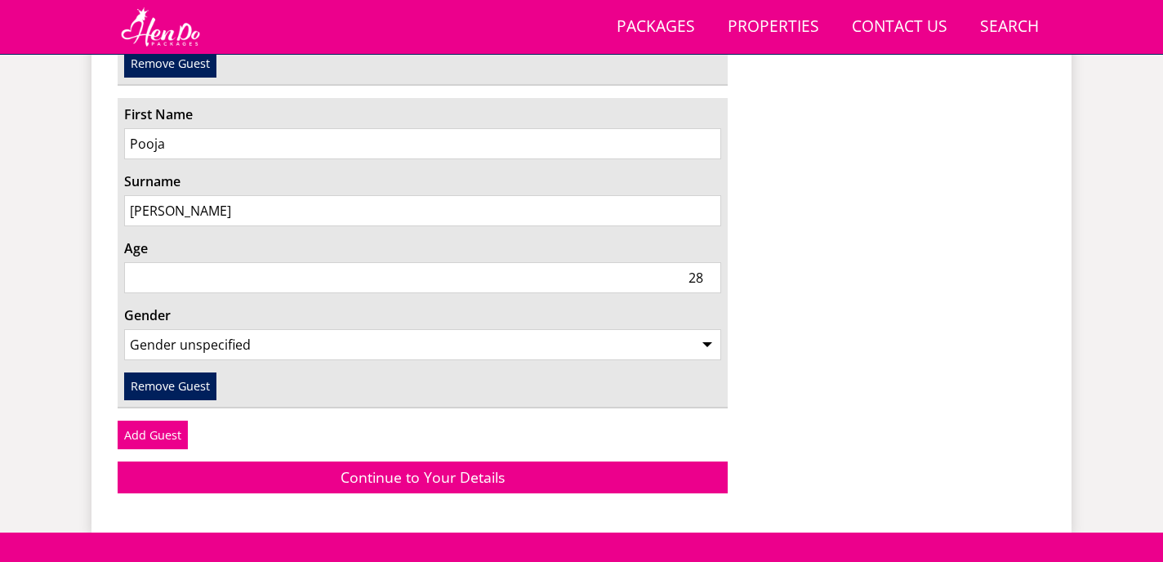
scroll to position [3136, 0]
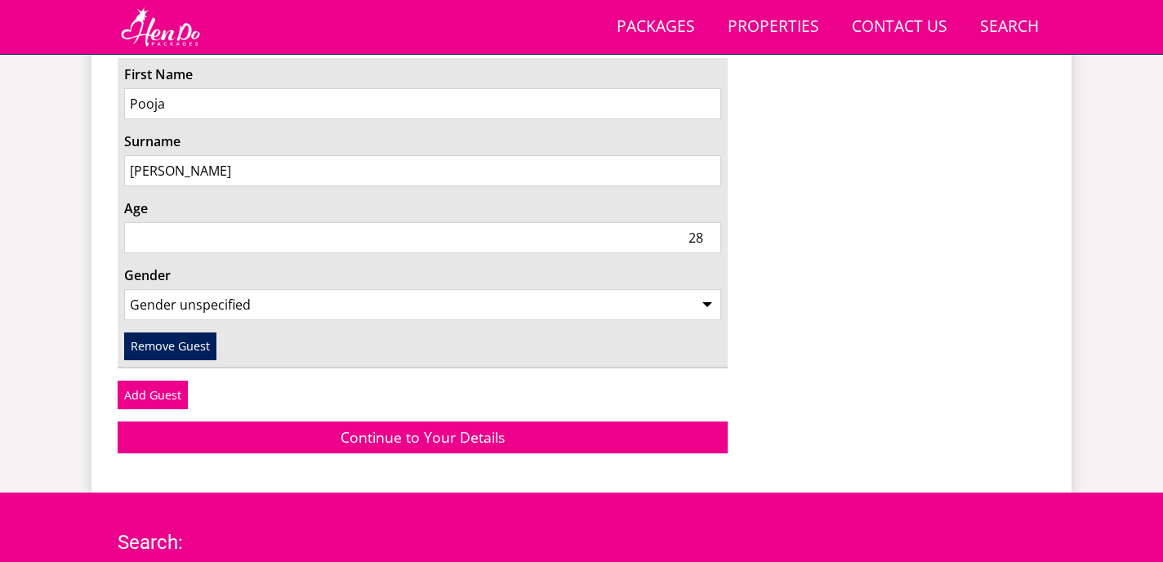
type input "2"
type input "31"
click at [461, 289] on select "Gender unspecified Gender [DEMOGRAPHIC_DATA] Gender [DEMOGRAPHIC_DATA]" at bounding box center [422, 304] width 597 height 31
select select "gender_[DEMOGRAPHIC_DATA]"
click at [136, 381] on link "Add Guest" at bounding box center [153, 395] width 70 height 28
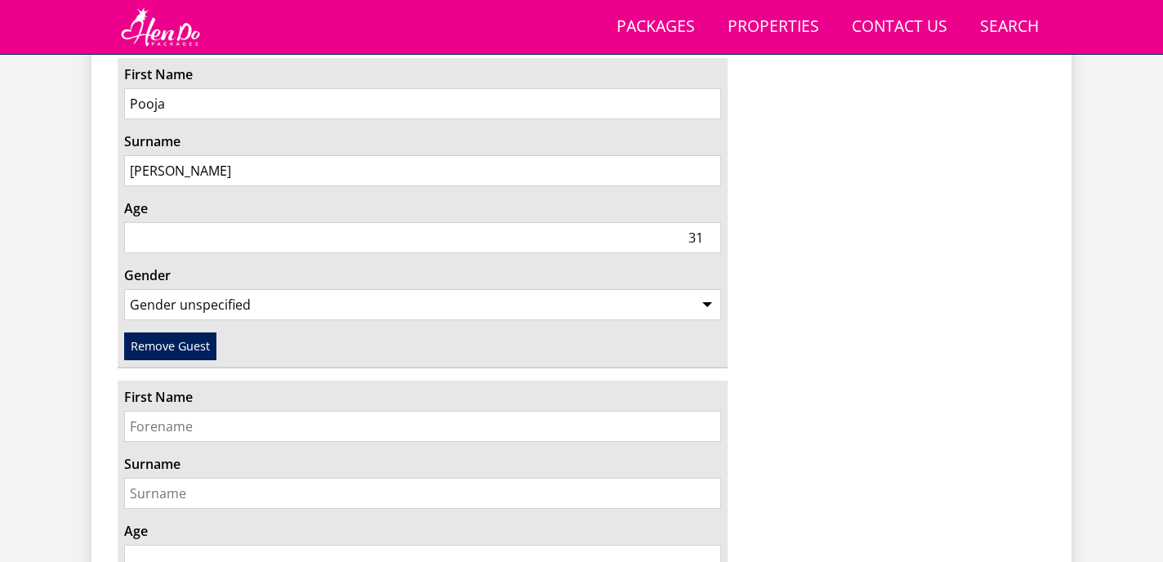
click at [183, 411] on input "First Name" at bounding box center [422, 426] width 597 height 31
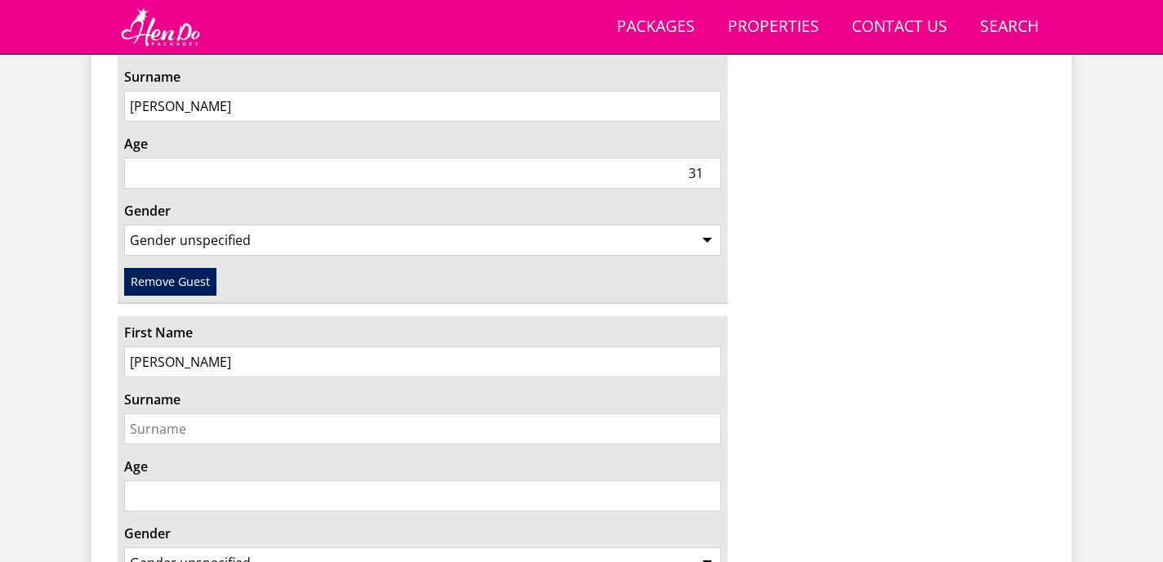
type input "[PERSON_NAME]"
click at [176, 413] on input "Surname" at bounding box center [422, 428] width 597 height 31
type input "[PERSON_NAME]"
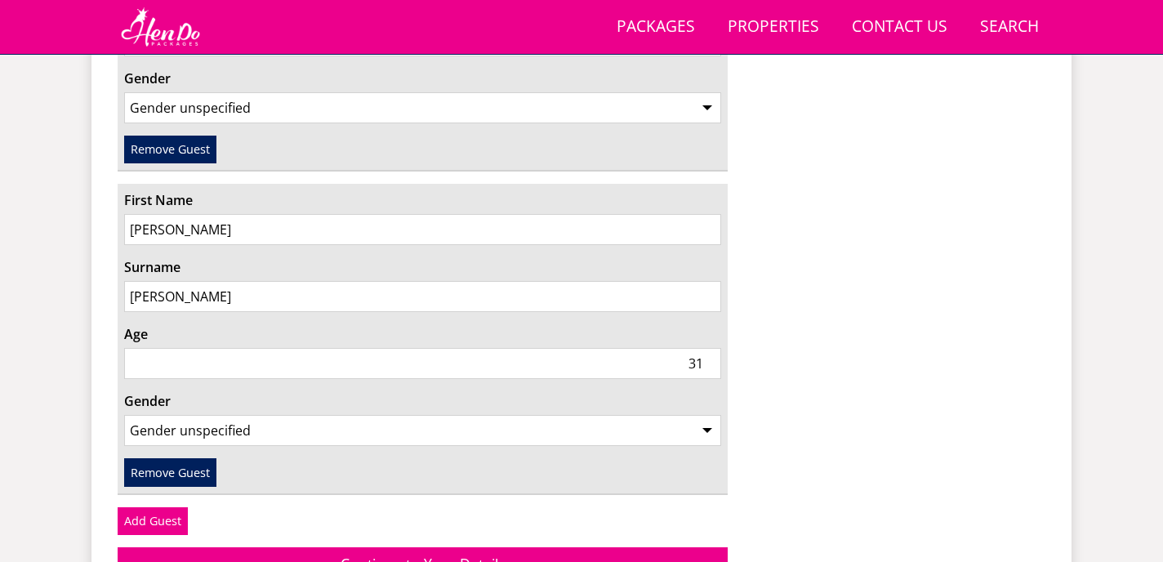
scroll to position [3374, 0]
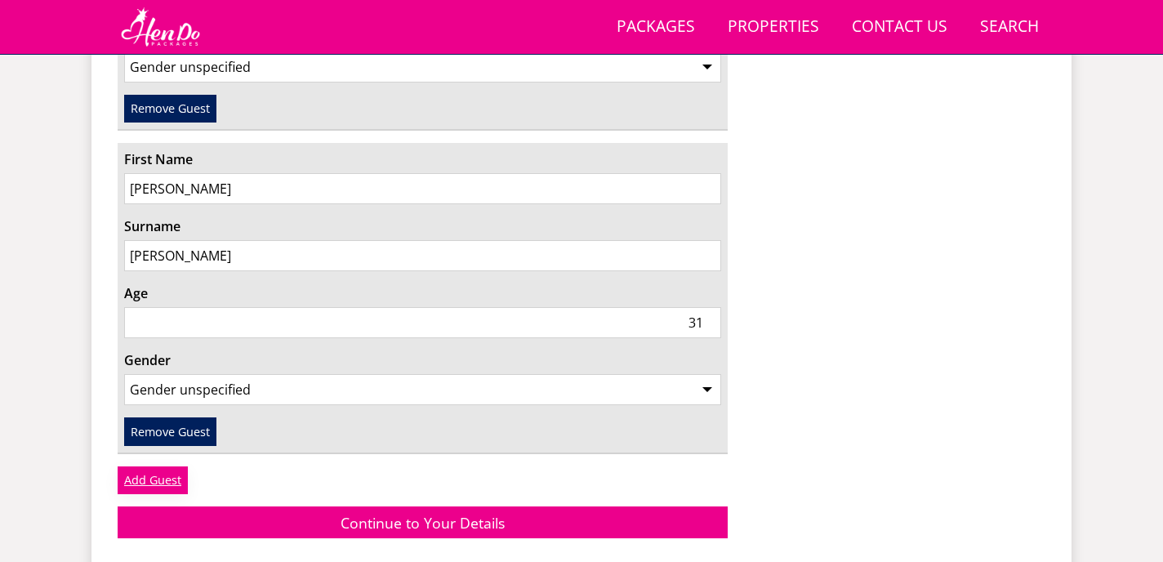
type input "31"
click at [162, 466] on link "Add Guest" at bounding box center [153, 480] width 70 height 28
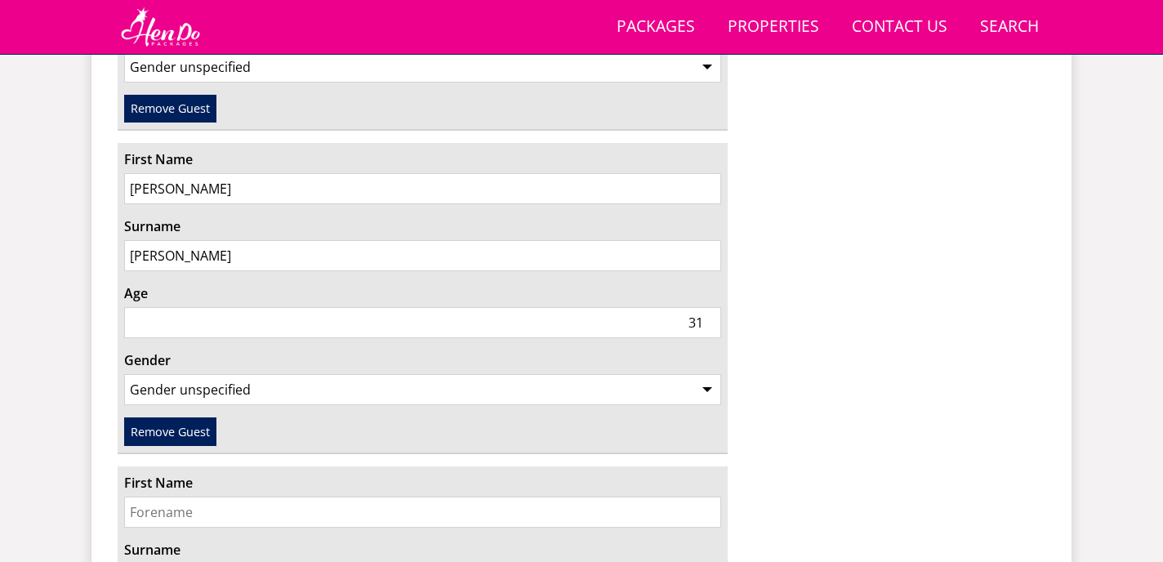
click at [238, 497] on input "First Name" at bounding box center [422, 512] width 597 height 31
type input "[PERSON_NAME]"
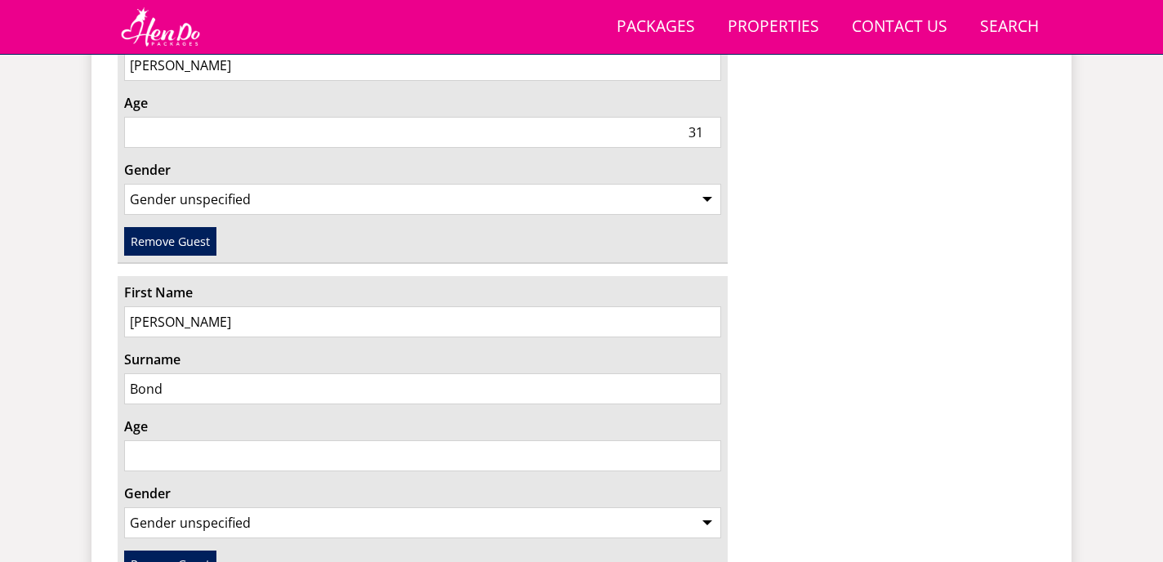
scroll to position [3581, 0]
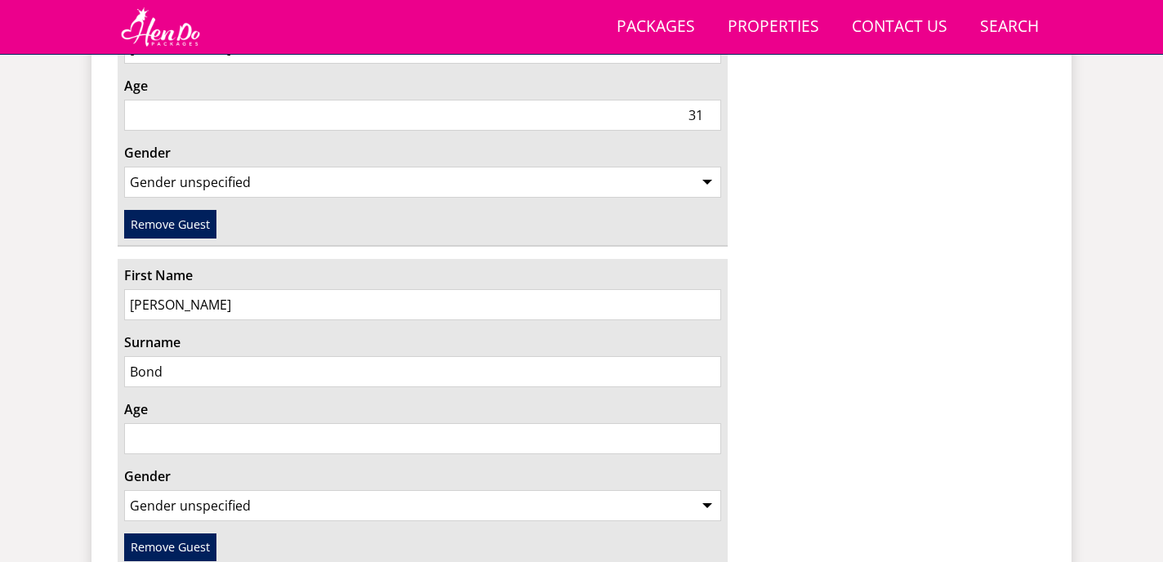
type input "Bond"
click at [183, 423] on input "Age" at bounding box center [422, 438] width 597 height 31
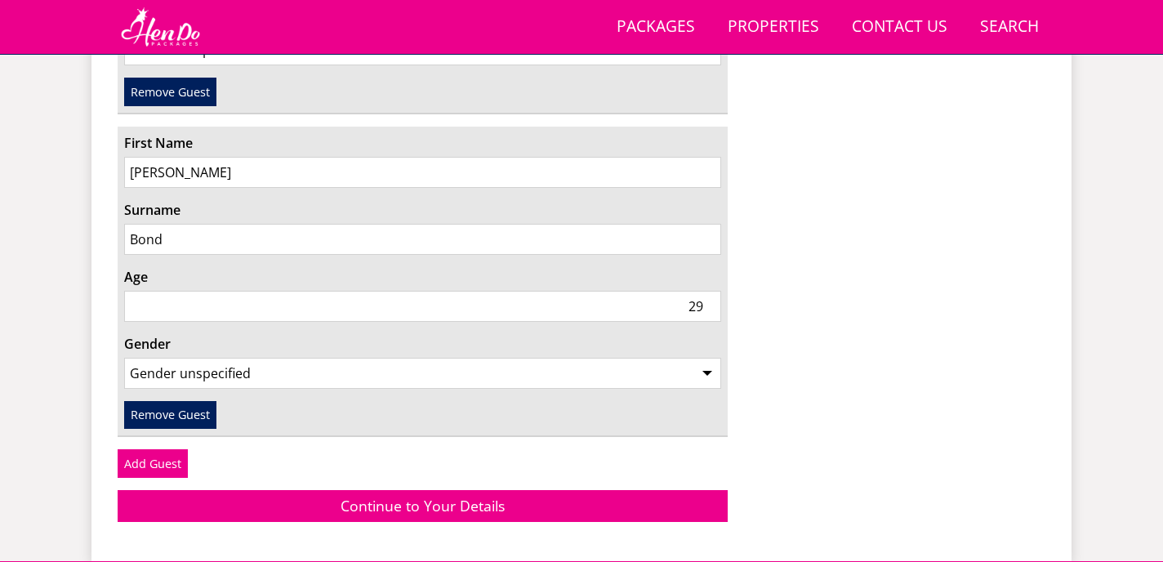
scroll to position [3730, 0]
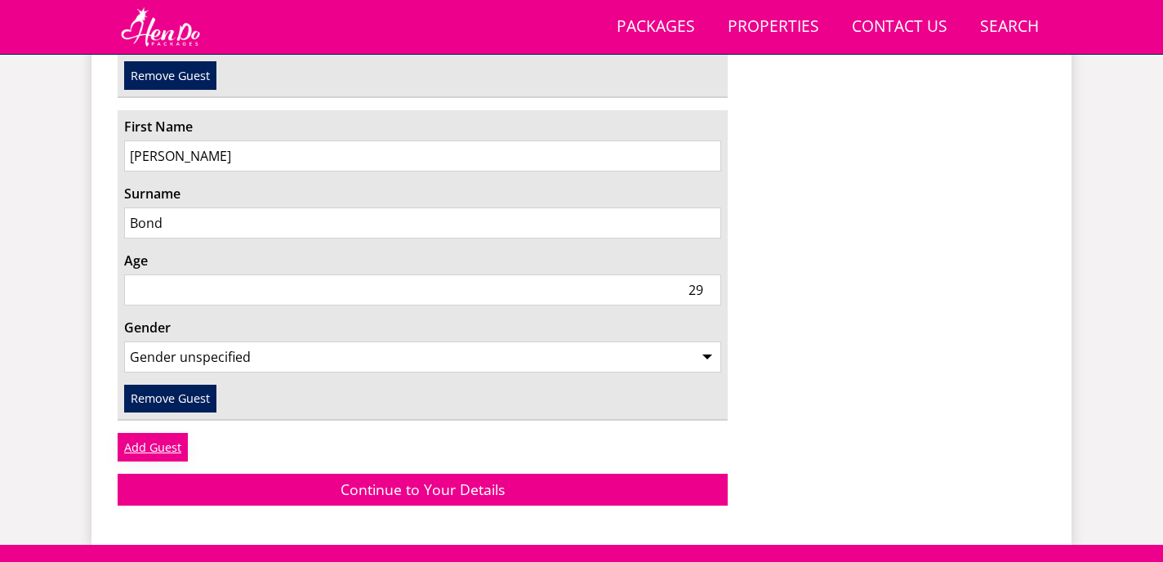
type input "29"
click at [160, 433] on link "Add Guest" at bounding box center [153, 447] width 70 height 28
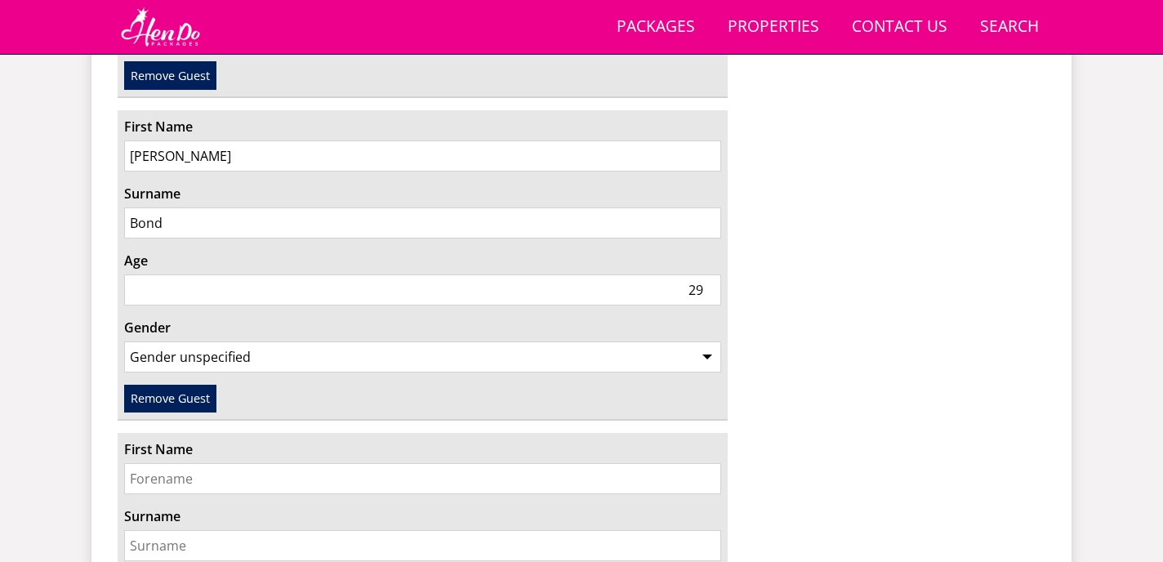
click at [199, 463] on input "First Name" at bounding box center [422, 478] width 597 height 31
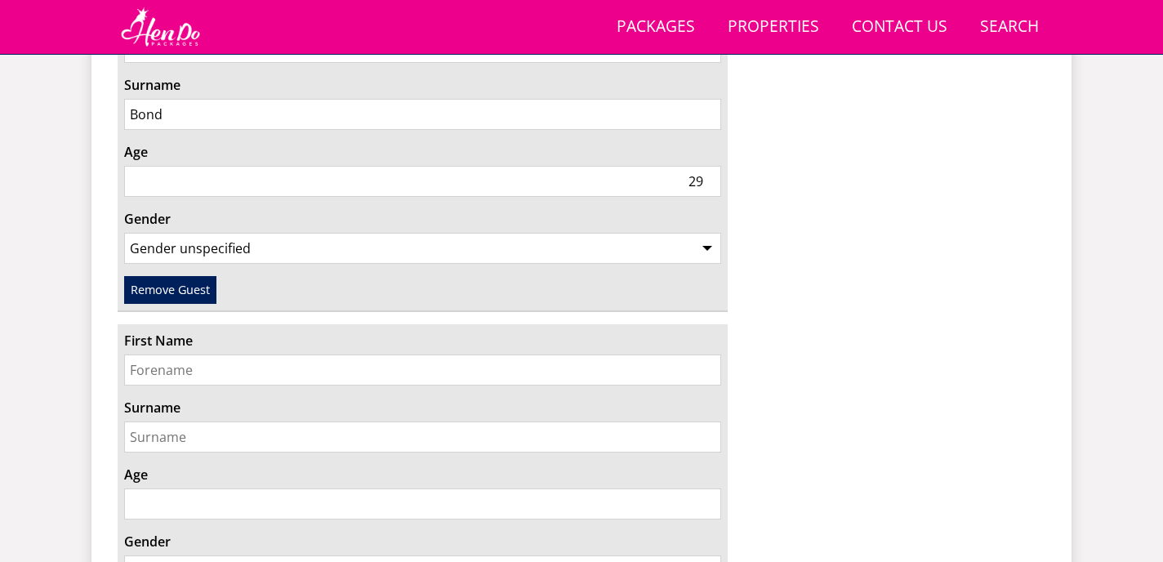
scroll to position [3840, 0]
type input "k"
type input "[PERSON_NAME]"
type input "r"
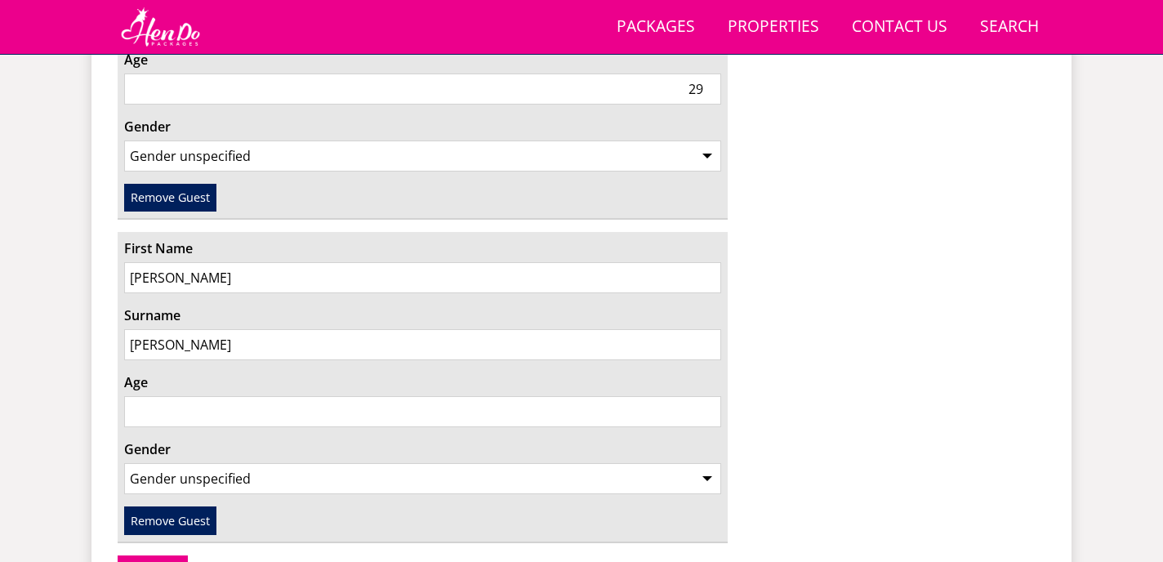
scroll to position [3951, 0]
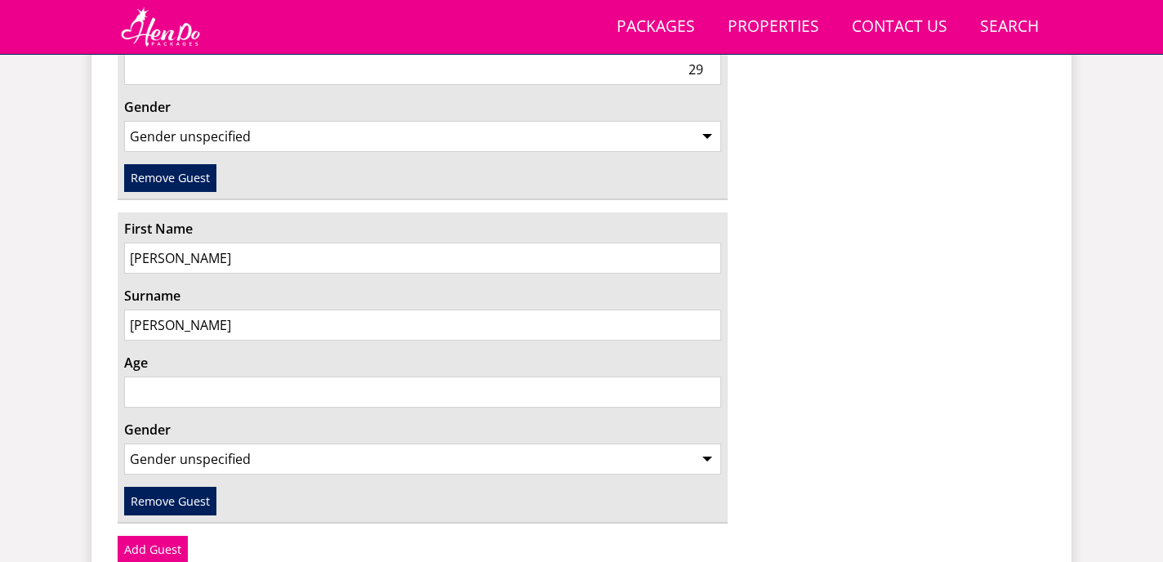
type input "[PERSON_NAME]"
click at [347, 377] on input "Age" at bounding box center [422, 392] width 597 height 31
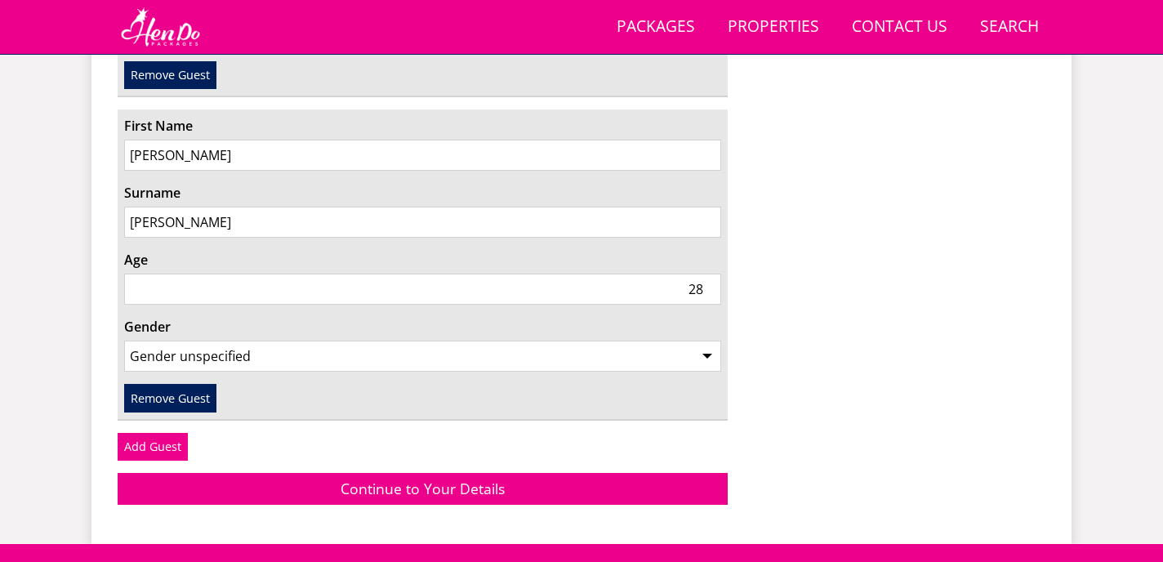
scroll to position [4078, 0]
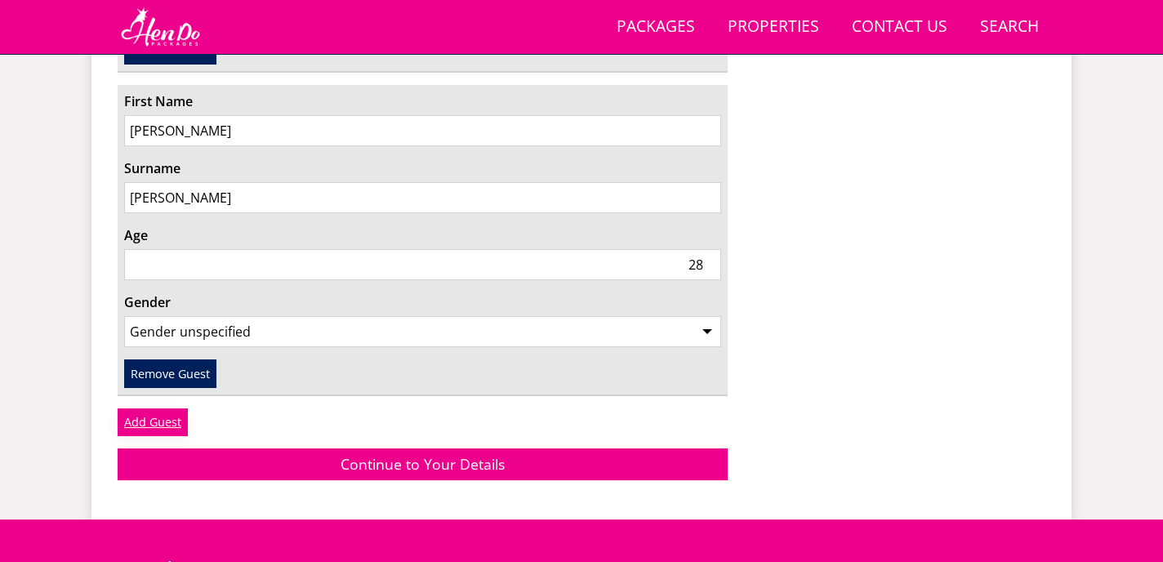
type input "28"
click at [165, 408] on link "Add Guest" at bounding box center [153, 422] width 70 height 28
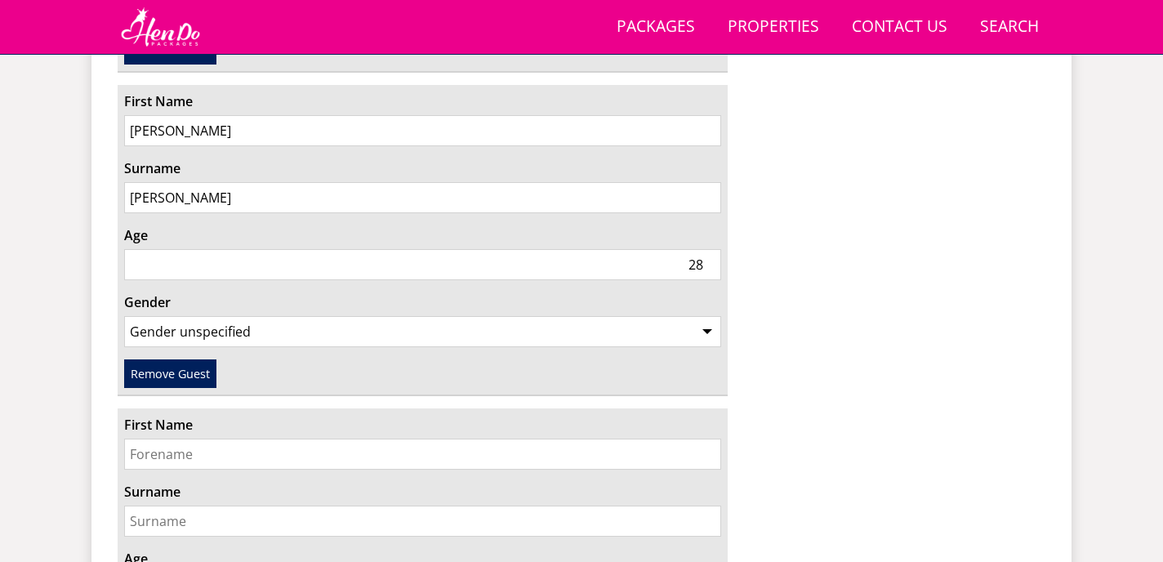
click at [236, 439] on input "First Name" at bounding box center [422, 454] width 597 height 31
type input "[PERSON_NAME]"
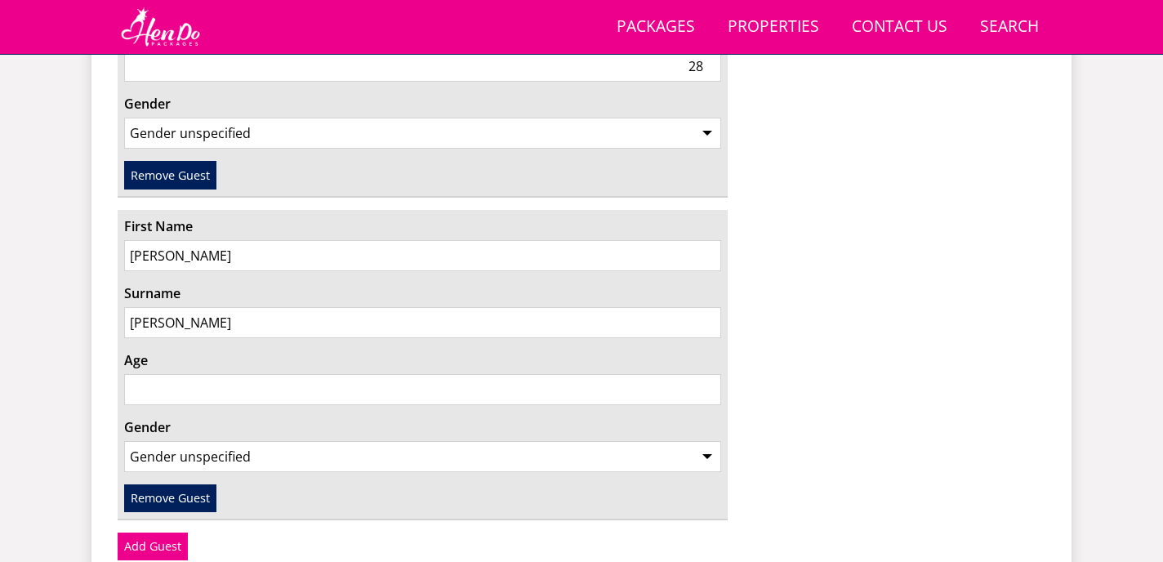
scroll to position [4286, 0]
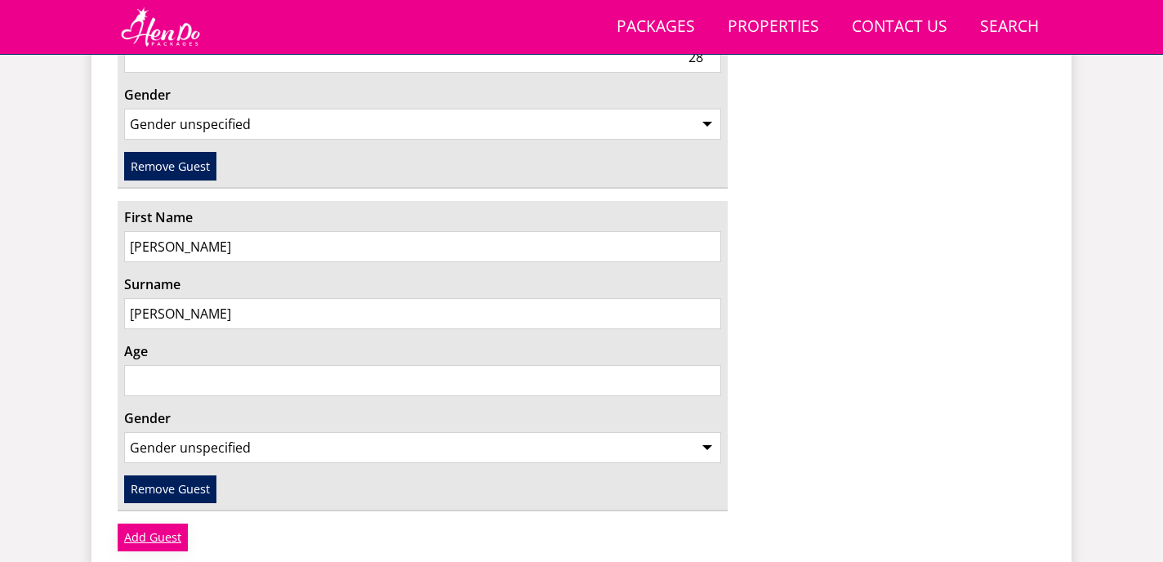
type input "[PERSON_NAME]"
click at [167, 524] on link "Add Guest" at bounding box center [153, 538] width 70 height 28
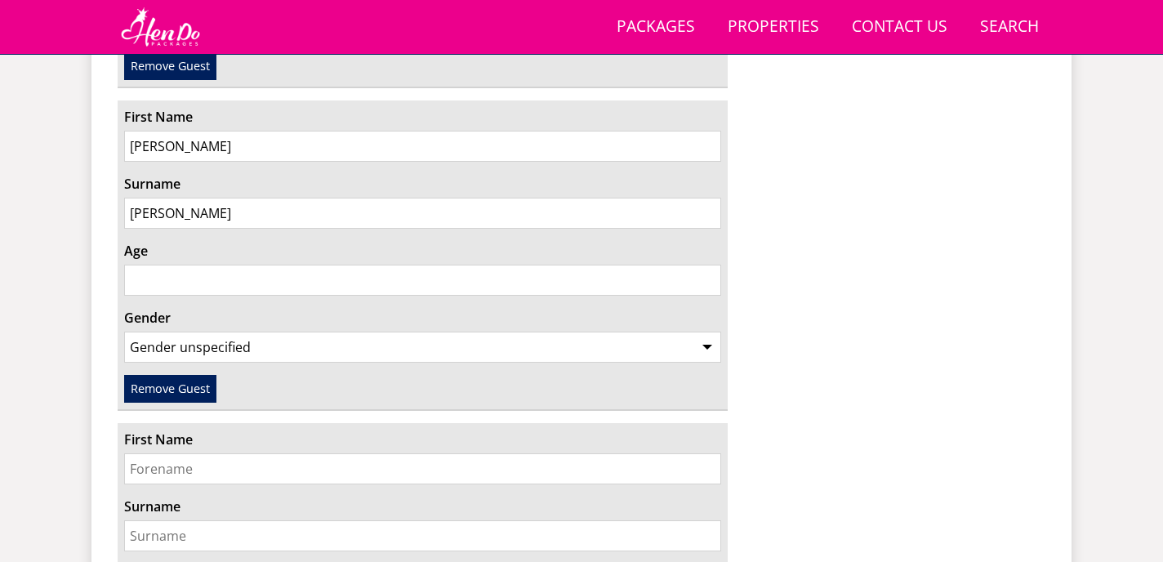
scroll to position [4410, 0]
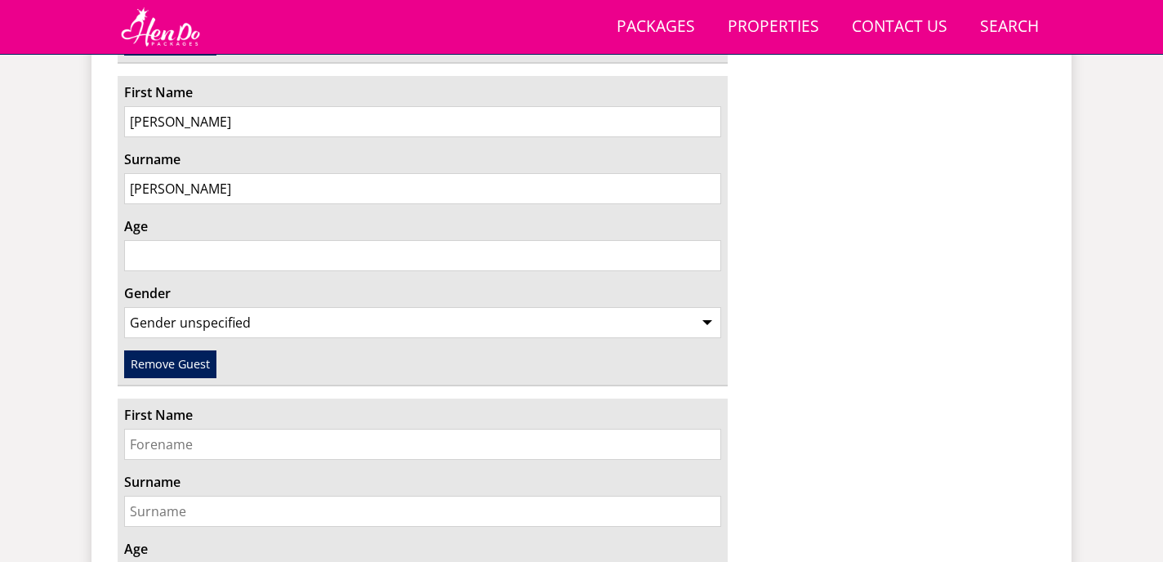
click at [237, 429] on input "First Name" at bounding box center [422, 444] width 597 height 31
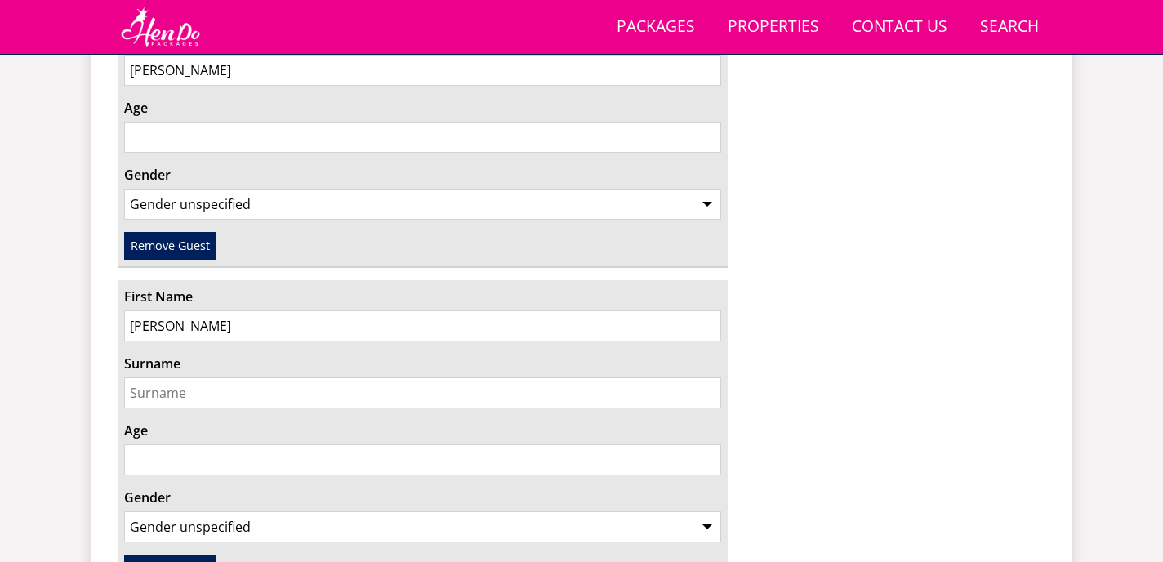
scroll to position [4629, 0]
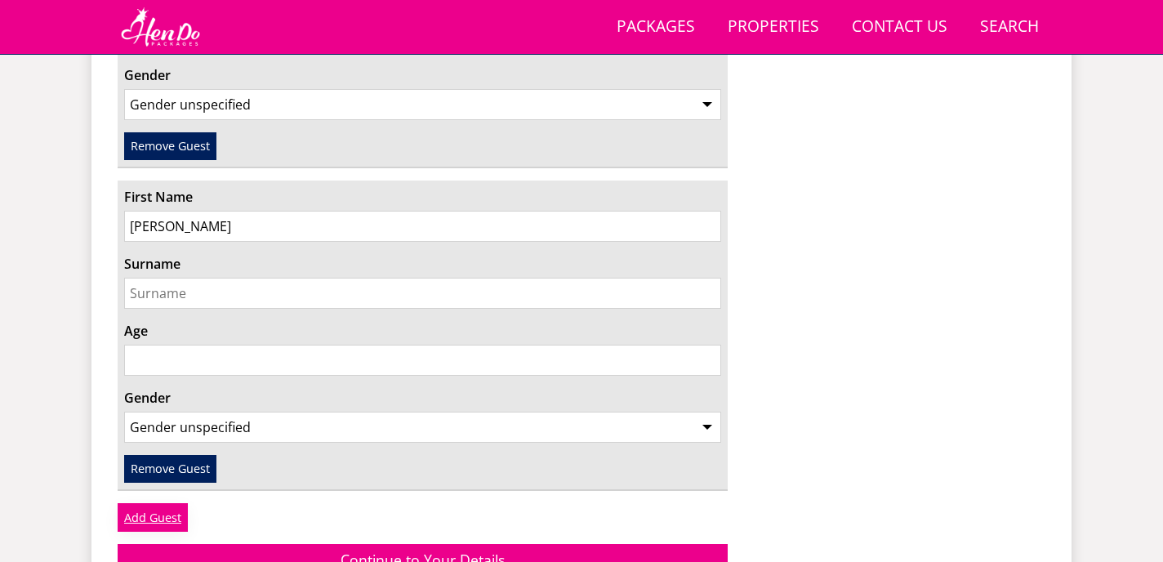
type input "[PERSON_NAME]"
click at [150, 503] on link "Add Guest" at bounding box center [153, 517] width 70 height 28
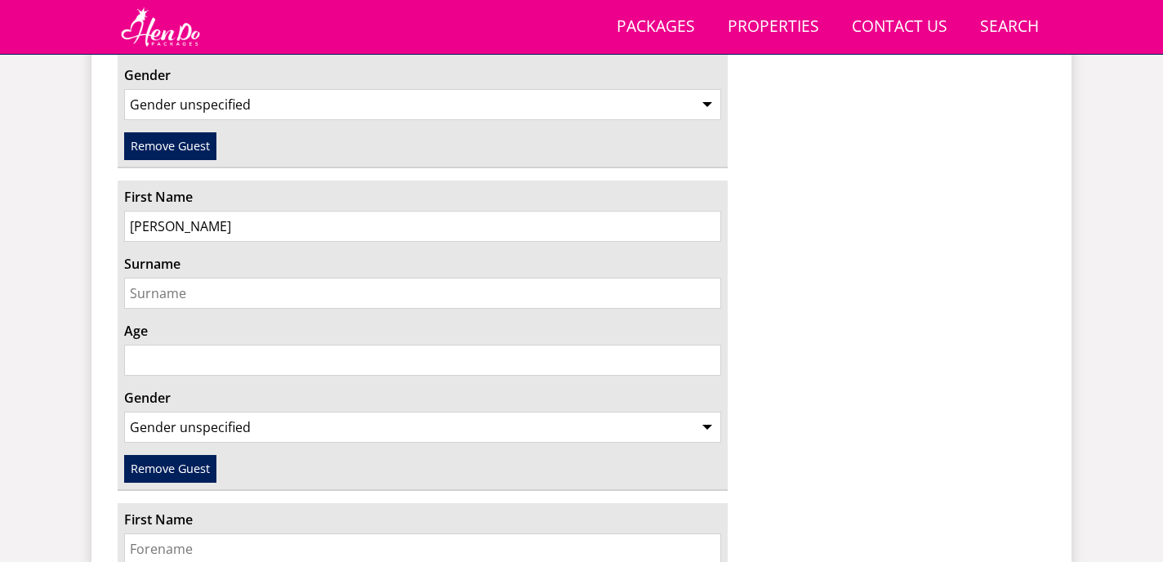
click at [182, 533] on input "First Name" at bounding box center [422, 548] width 597 height 31
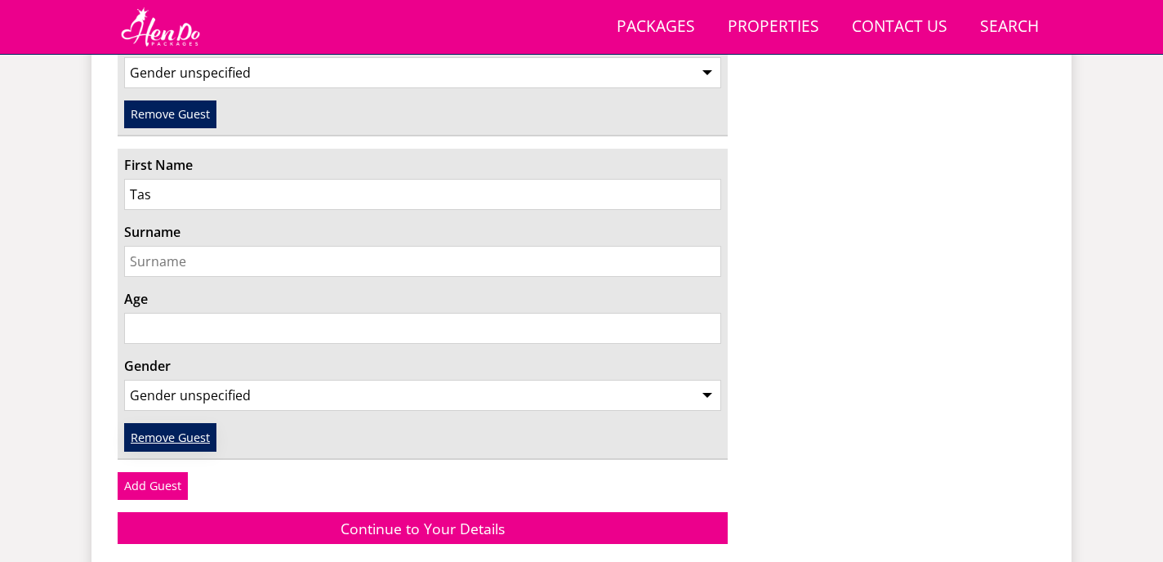
scroll to position [5023, 0]
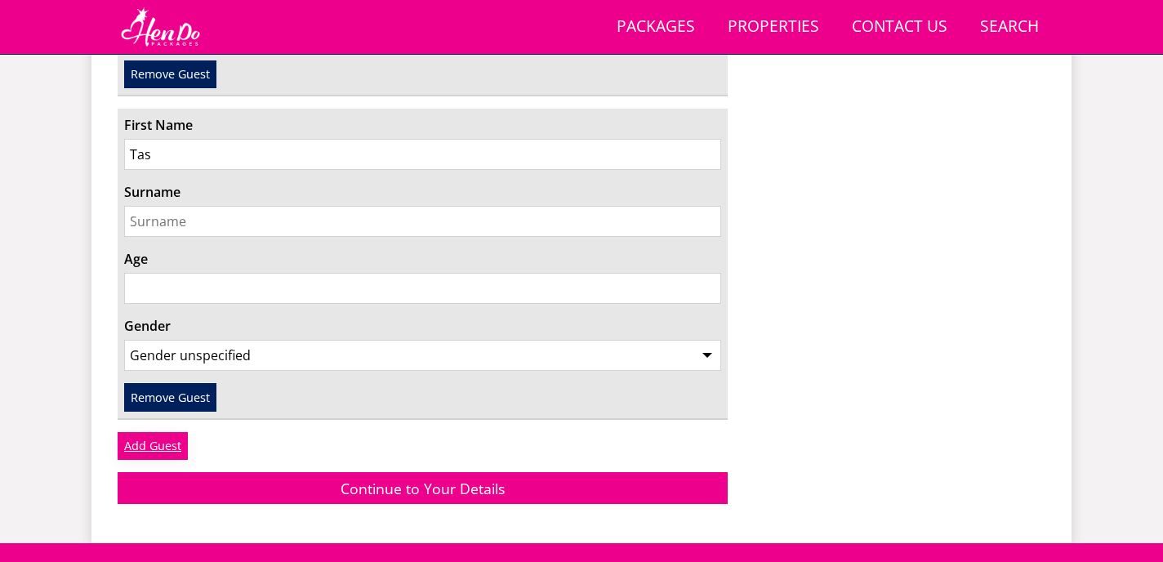
type input "Tas"
click at [148, 432] on link "Add Guest" at bounding box center [153, 446] width 70 height 28
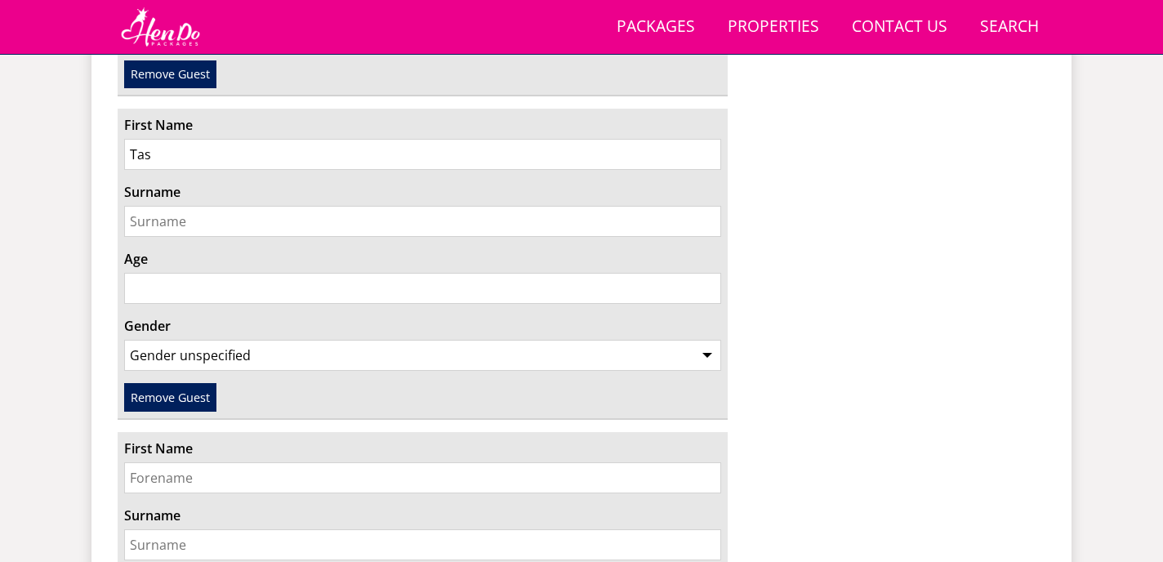
click at [157, 462] on input "First Name" at bounding box center [422, 477] width 597 height 31
type input "[PERSON_NAME]"
click at [368, 206] on input "Surname" at bounding box center [422, 221] width 597 height 31
type input "j"
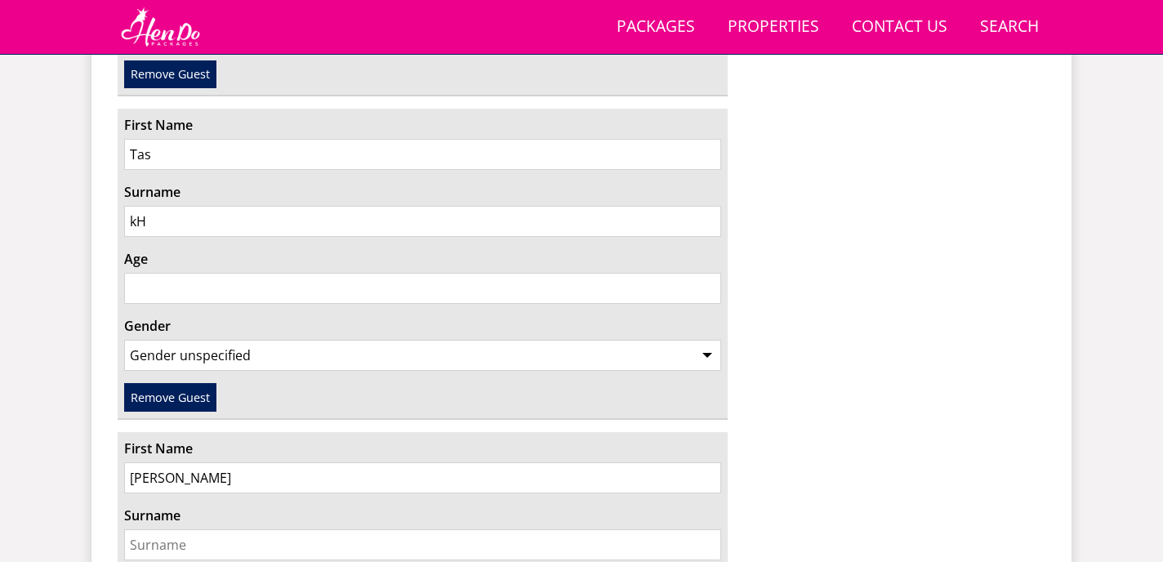
type input "k"
type input "J"
type input "Khatra"
click at [226, 529] on input "Surname" at bounding box center [422, 544] width 597 height 31
click at [212, 529] on input "Surname" at bounding box center [422, 544] width 597 height 31
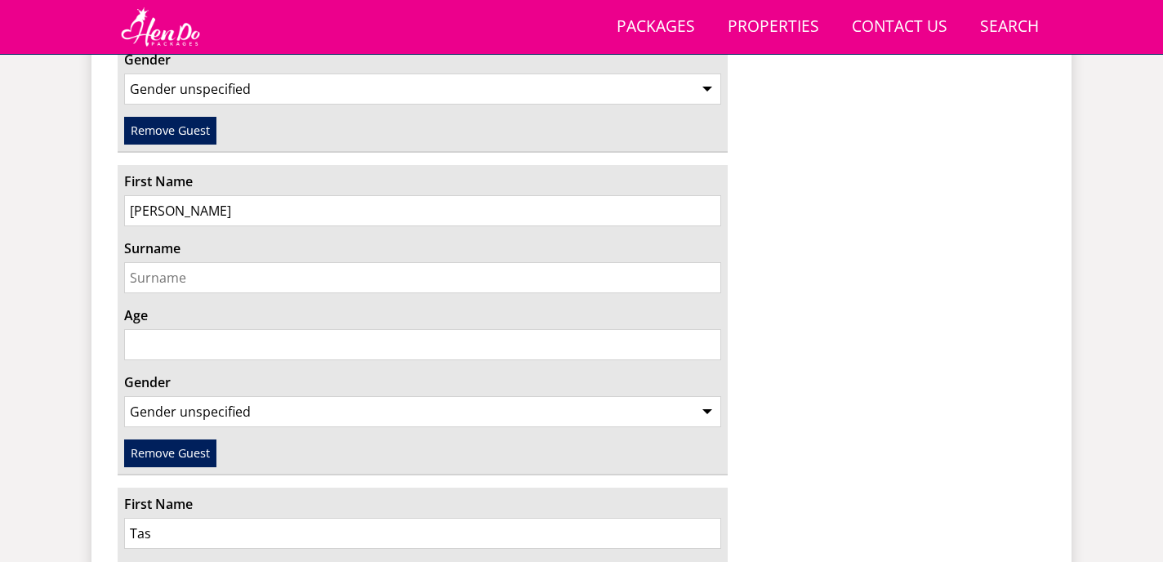
scroll to position [4503, 0]
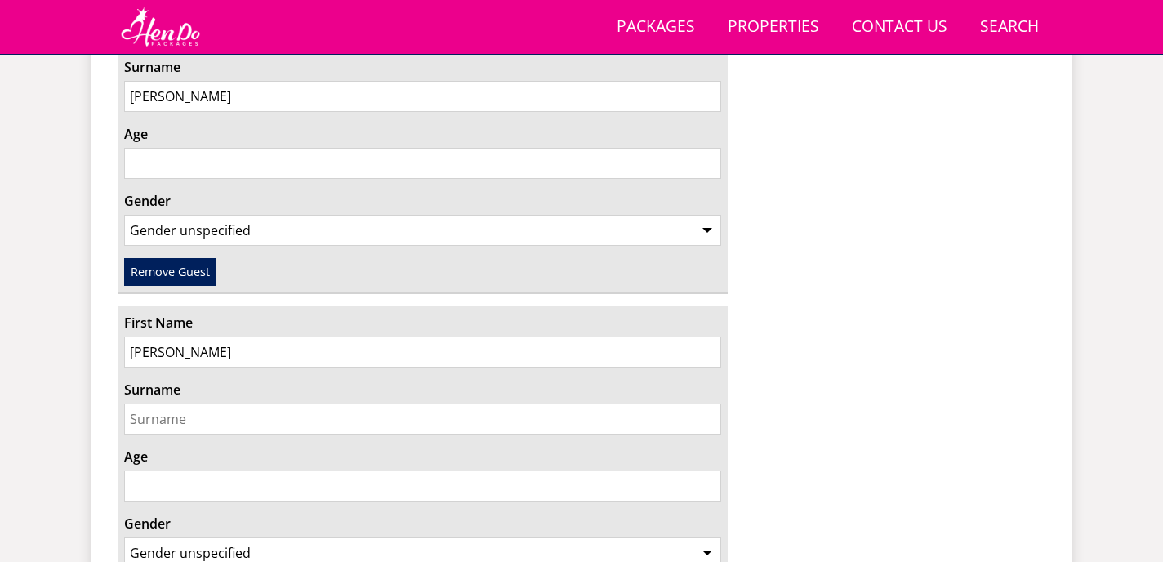
type input "[PERSON_NAME]"
click at [286, 395] on div "First Name [PERSON_NAME] Surname Age Gender Gender unspecified Gender [DEMOGRAP…" at bounding box center [423, 461] width 610 height 310
click at [271, 403] on input "Surname" at bounding box center [422, 418] width 597 height 31
type input "Goldstone"
click at [515, 465] on div "First Name [PERSON_NAME] Surname [GEOGRAPHIC_DATA] Age Gender Gender unspecifie…" at bounding box center [423, 461] width 610 height 310
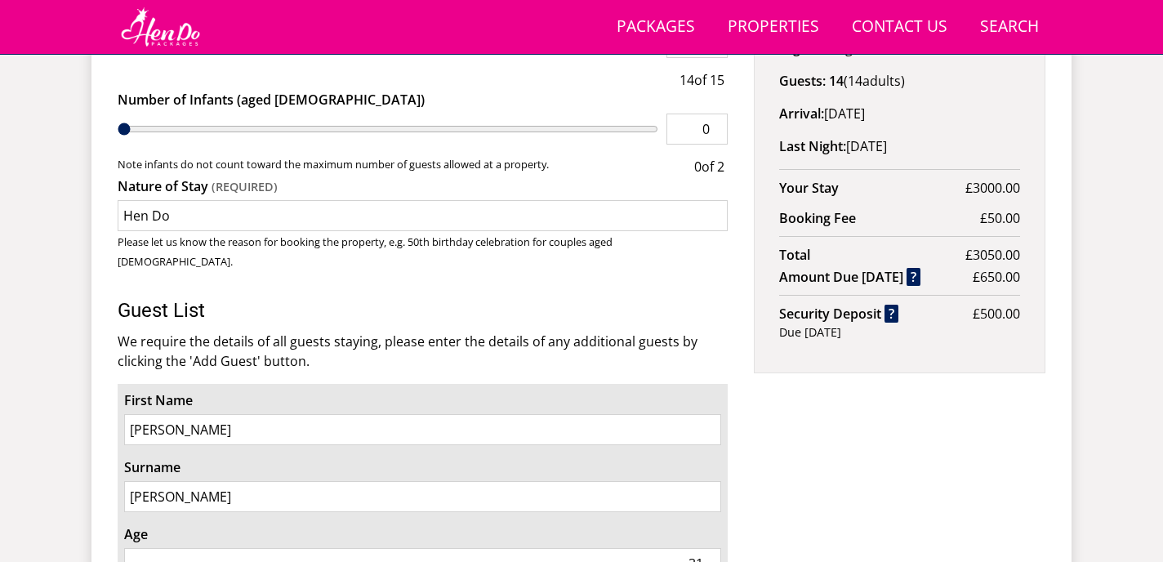
scroll to position [966, 0]
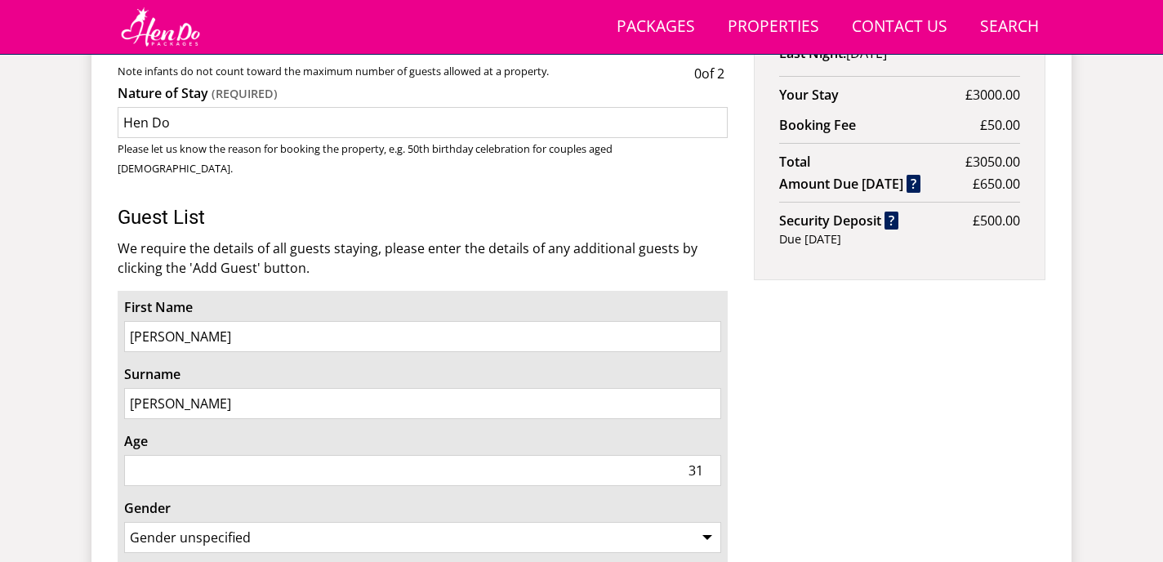
click at [137, 388] on input "[PERSON_NAME]" at bounding box center [422, 403] width 597 height 31
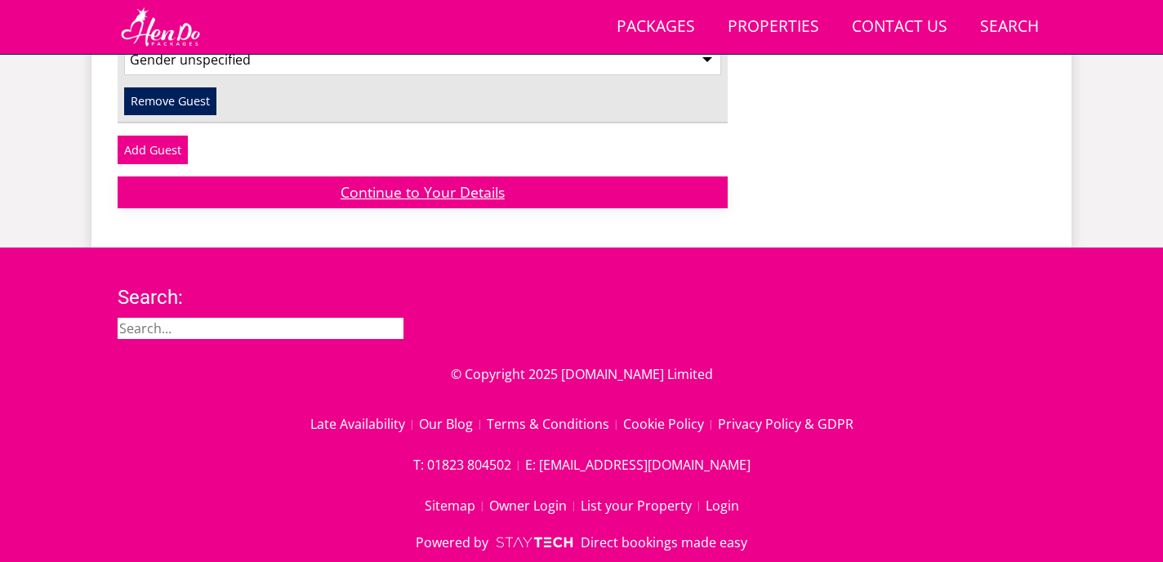
click at [452, 176] on link "Continue to Your Details" at bounding box center [423, 192] width 610 height 32
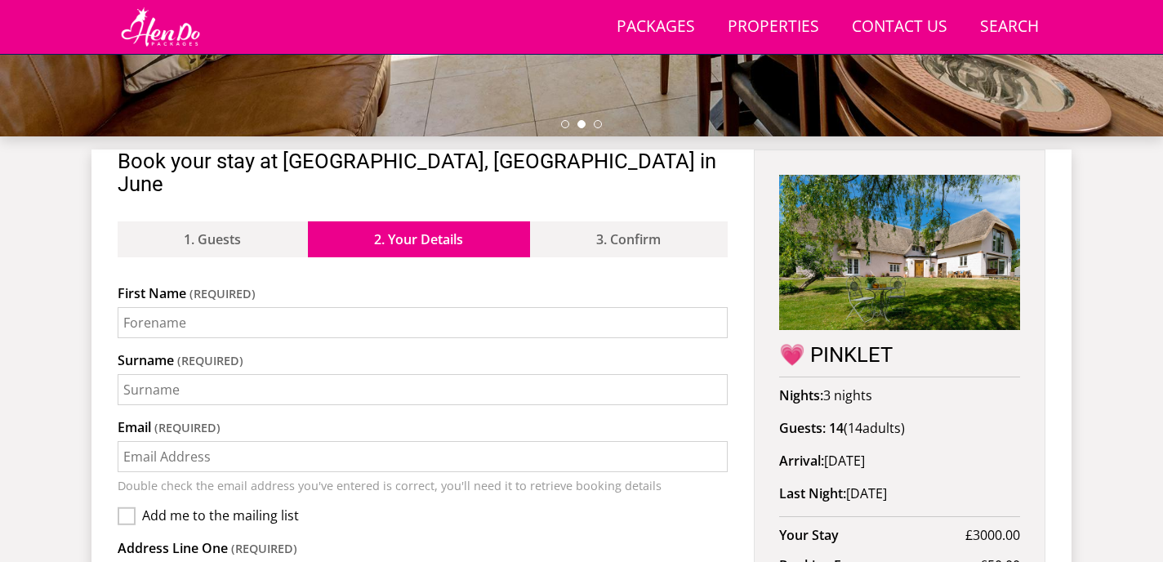
scroll to position [525, 0]
click at [396, 308] on input "First Name" at bounding box center [423, 323] width 610 height 31
type input "[EMAIL_ADDRESS][DOMAIN_NAME]"
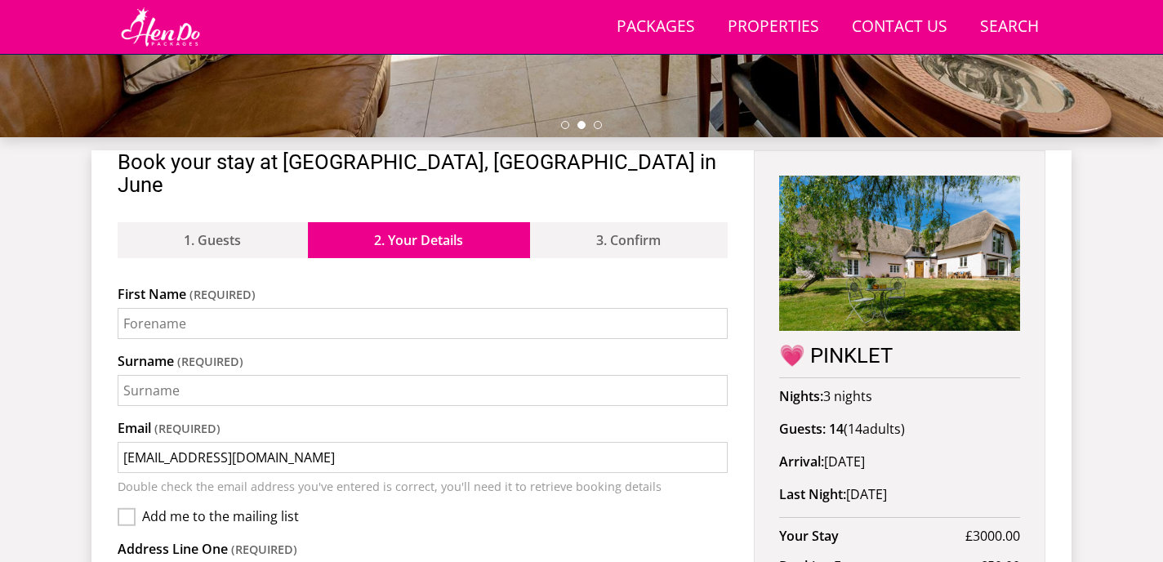
type input "[STREET_ADDRESS]"
type input "[GEOGRAPHIC_DATA]"
type input "CF24 2DD"
click at [312, 308] on input "First Name" at bounding box center [423, 323] width 610 height 31
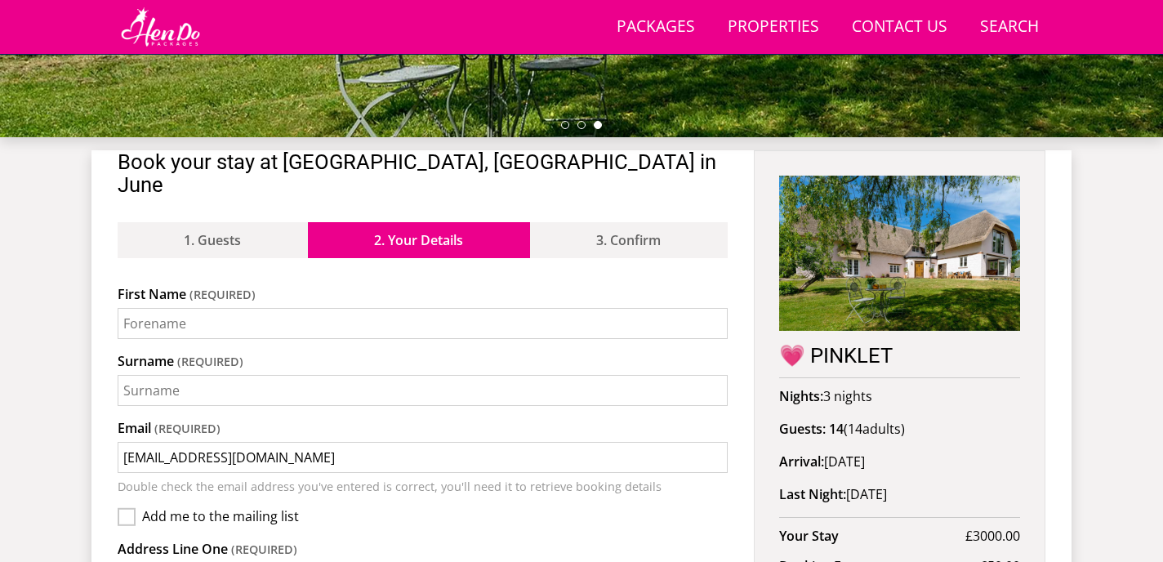
click at [266, 375] on input "Surname" at bounding box center [423, 390] width 610 height 31
click at [230, 351] on label "Surname" at bounding box center [423, 361] width 610 height 20
click at [230, 375] on input "Surname" at bounding box center [423, 390] width 610 height 31
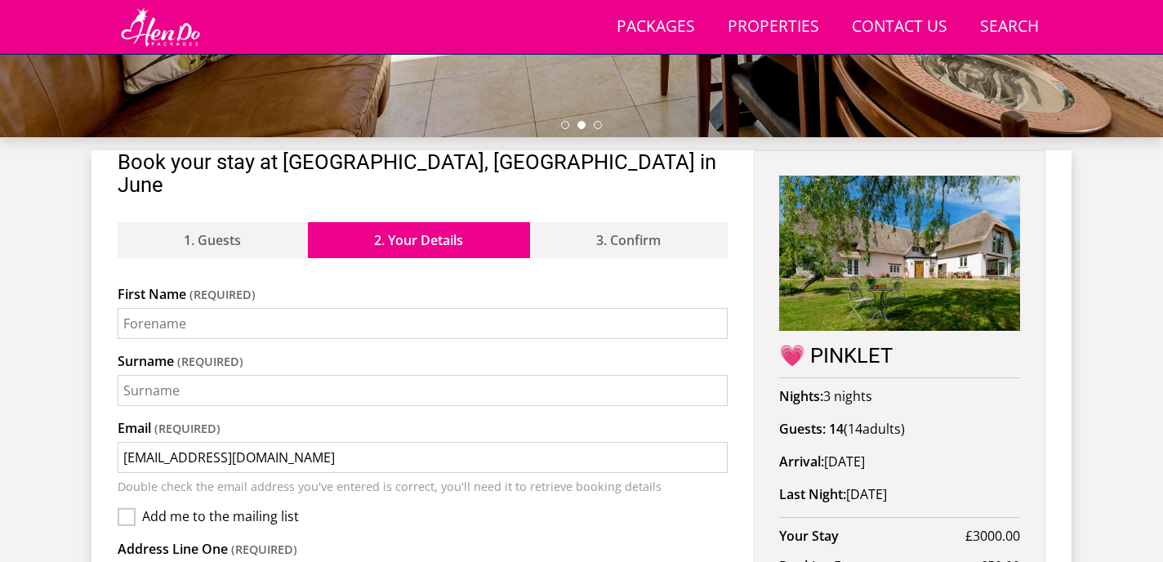
click at [242, 308] on input "First Name" at bounding box center [423, 323] width 610 height 31
type input "[PERSON_NAME]"
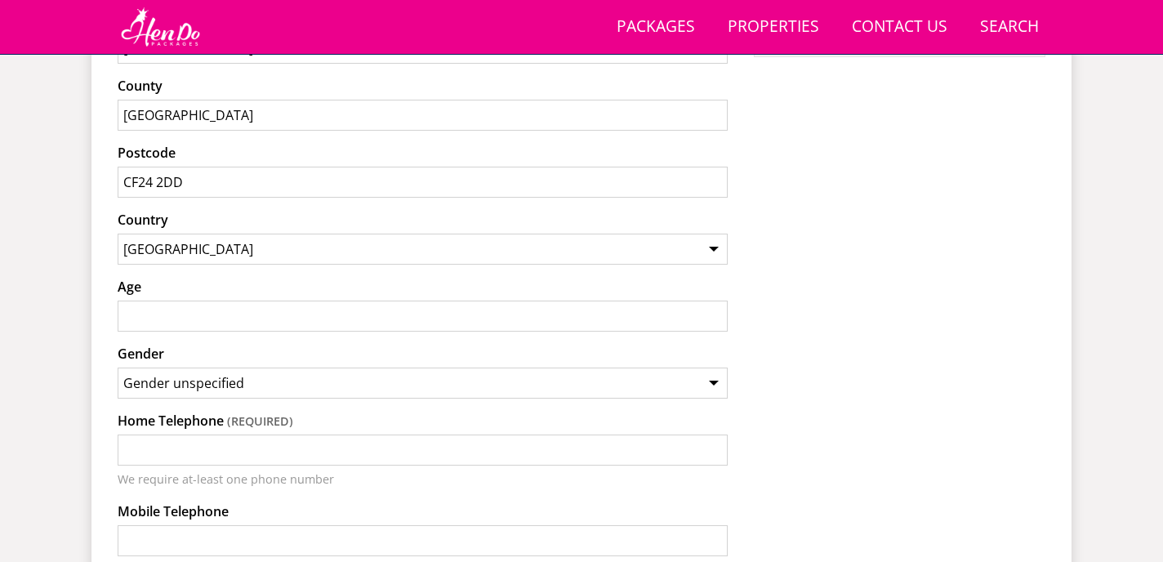
scroll to position [1215, 0]
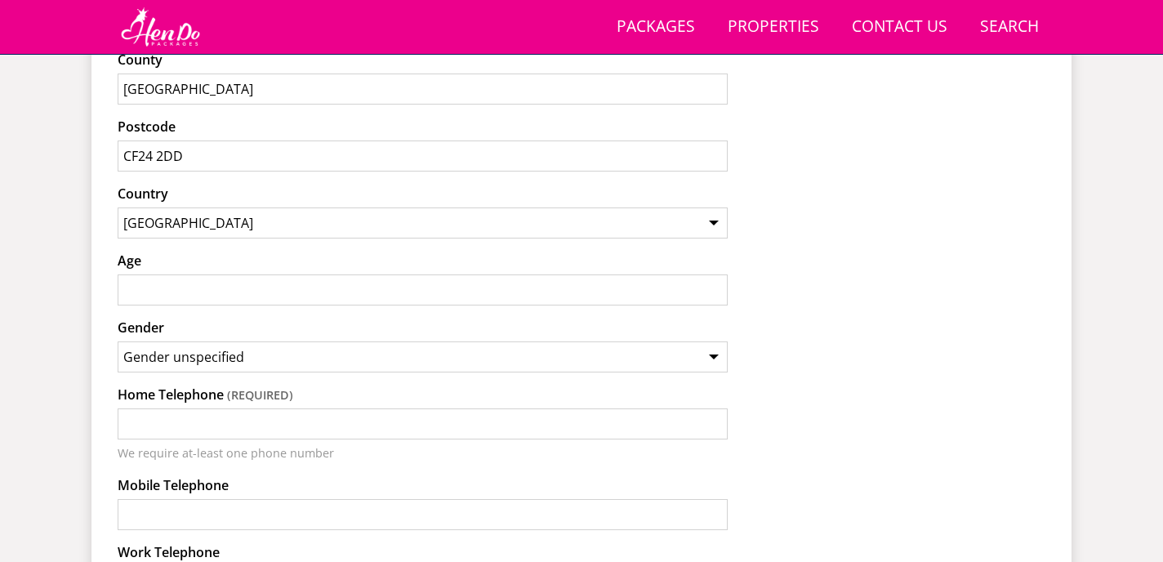
type input "[PERSON_NAME]"
click at [261, 274] on input "Age" at bounding box center [423, 289] width 610 height 31
type input "31"
click at [309, 341] on select "Gender unspecified Gender [DEMOGRAPHIC_DATA] Gender [DEMOGRAPHIC_DATA]" at bounding box center [423, 356] width 610 height 31
select select "gender_[DEMOGRAPHIC_DATA]"
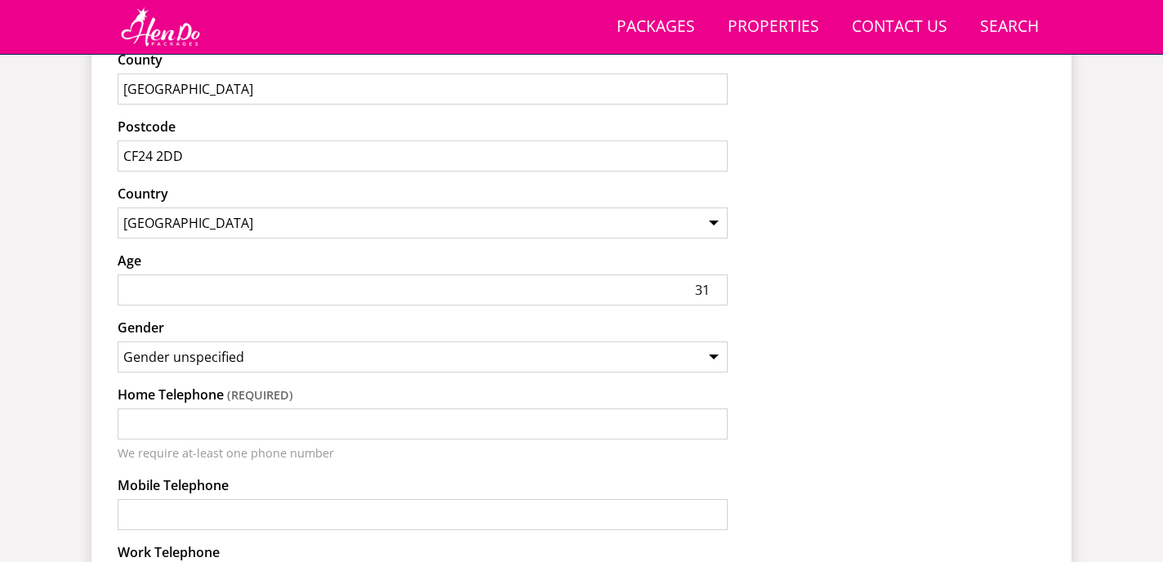
scroll to position [1313, 0]
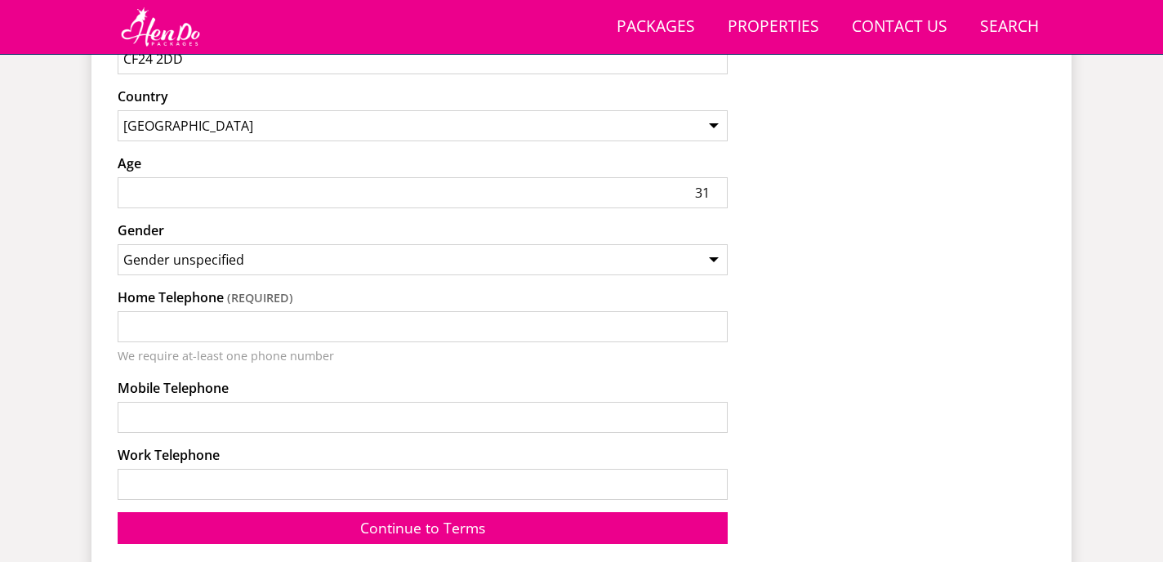
click at [270, 311] on input "Home Telephone" at bounding box center [423, 326] width 610 height 31
type input "07854623813"
click at [423, 512] on link "Continue to Terms" at bounding box center [423, 528] width 610 height 32
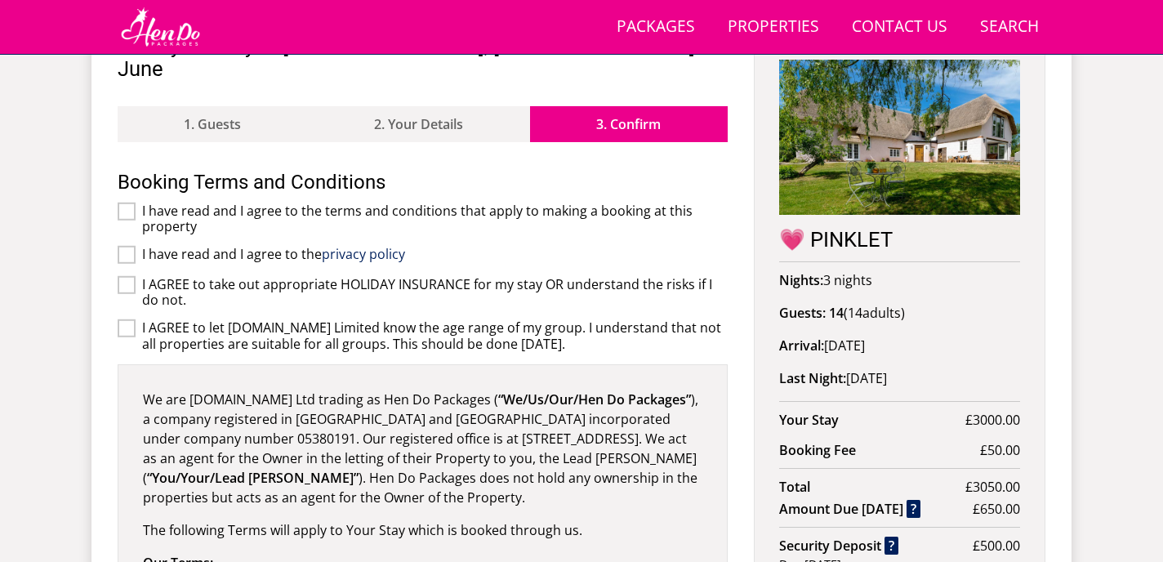
scroll to position [640, 0]
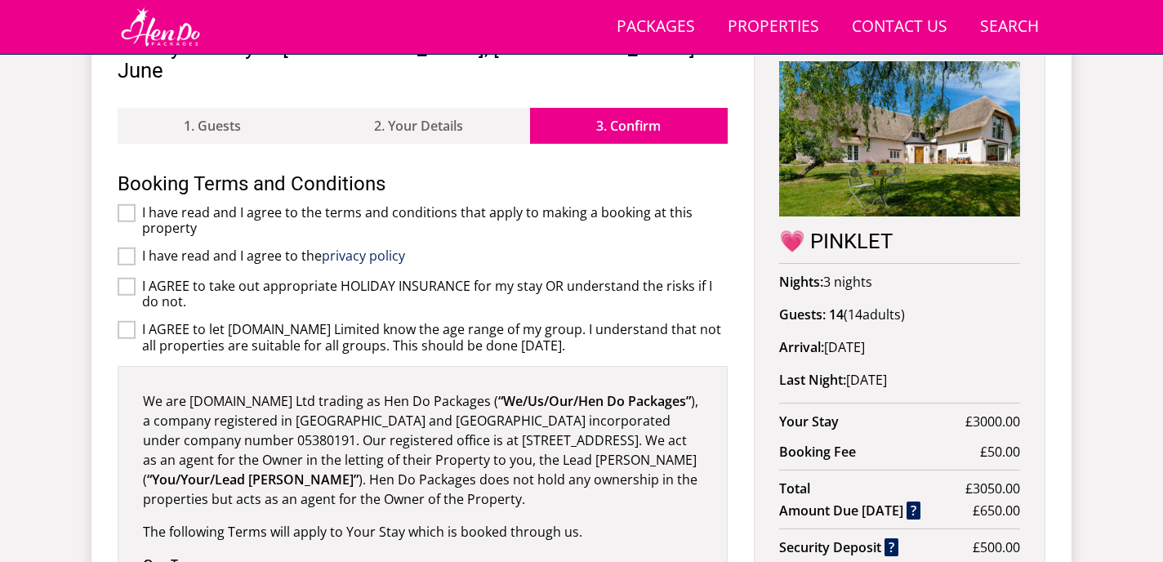
click at [122, 203] on input "I have read and I agree to the terms and conditions that apply to making a book…" at bounding box center [127, 212] width 18 height 18
checkbox input "true"
click at [127, 223] on div "Booking Terms and Conditions I have read and I agree to the terms and condition…" at bounding box center [423, 454] width 610 height 563
click at [126, 247] on input "I have read and I agree to the privacy policy" at bounding box center [127, 256] width 18 height 18
checkbox input "true"
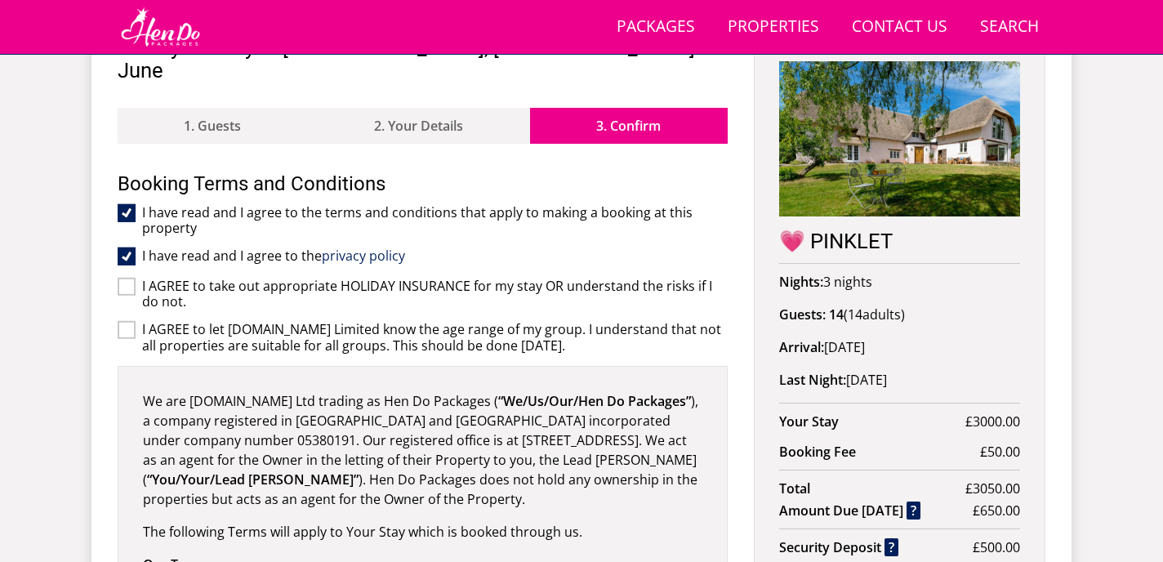
click at [127, 278] on input "I AGREE to take out appropriate HOLIDAY INSURANCE for my stay OR understand the…" at bounding box center [127, 287] width 18 height 18
checkbox input "true"
click at [129, 321] on input "I AGREE to let [DOMAIN_NAME] Limited know the age range of my group. I understa…" at bounding box center [127, 330] width 18 height 18
checkbox input "true"
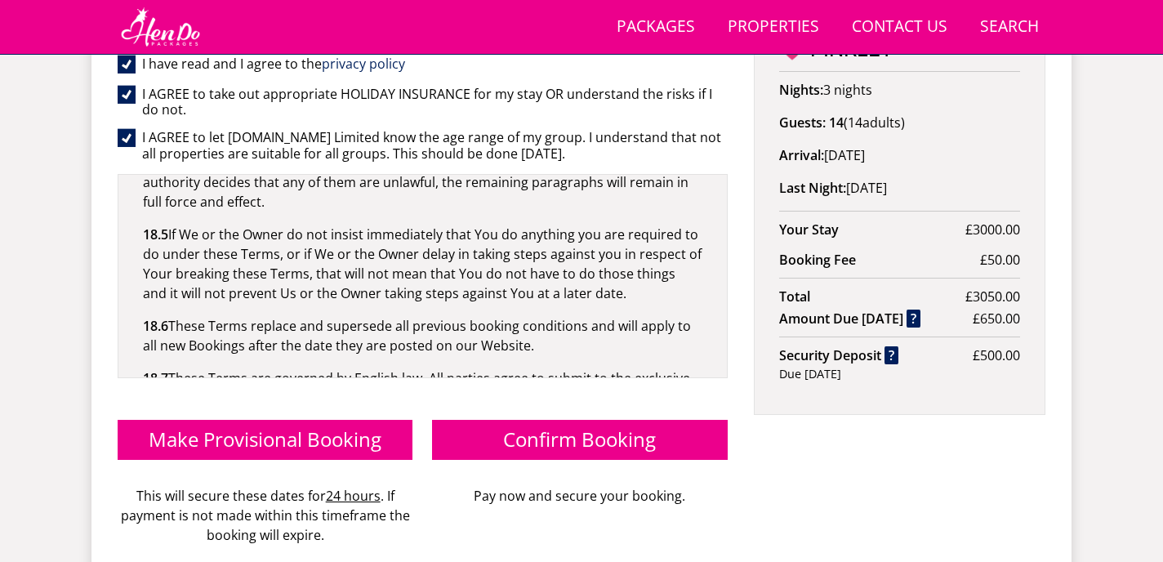
scroll to position [825, 0]
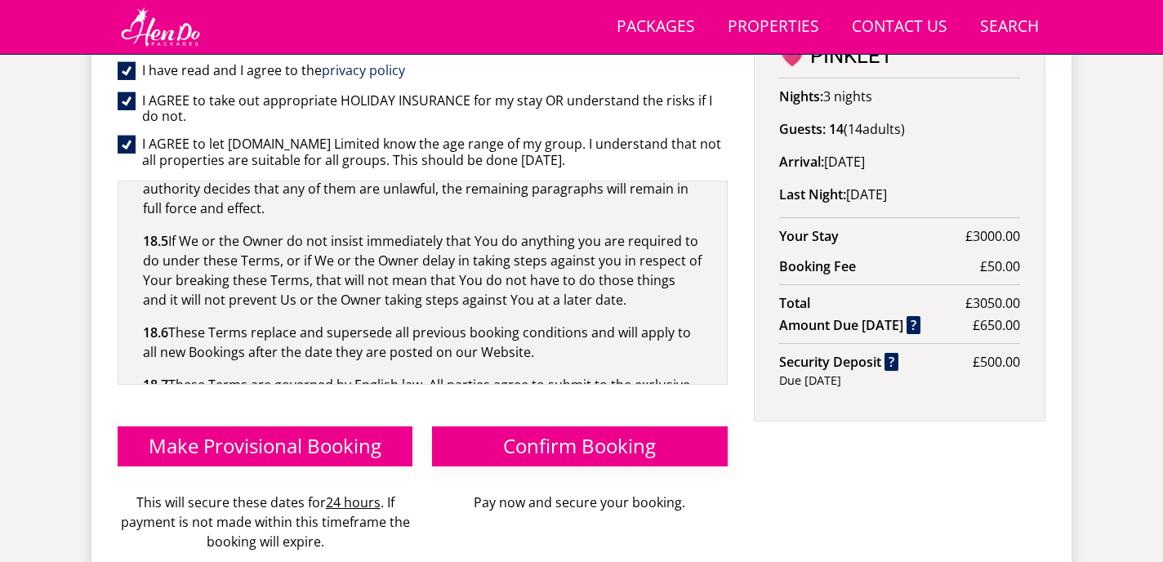
click at [628, 432] on span "Confirm Booking" at bounding box center [579, 445] width 153 height 27
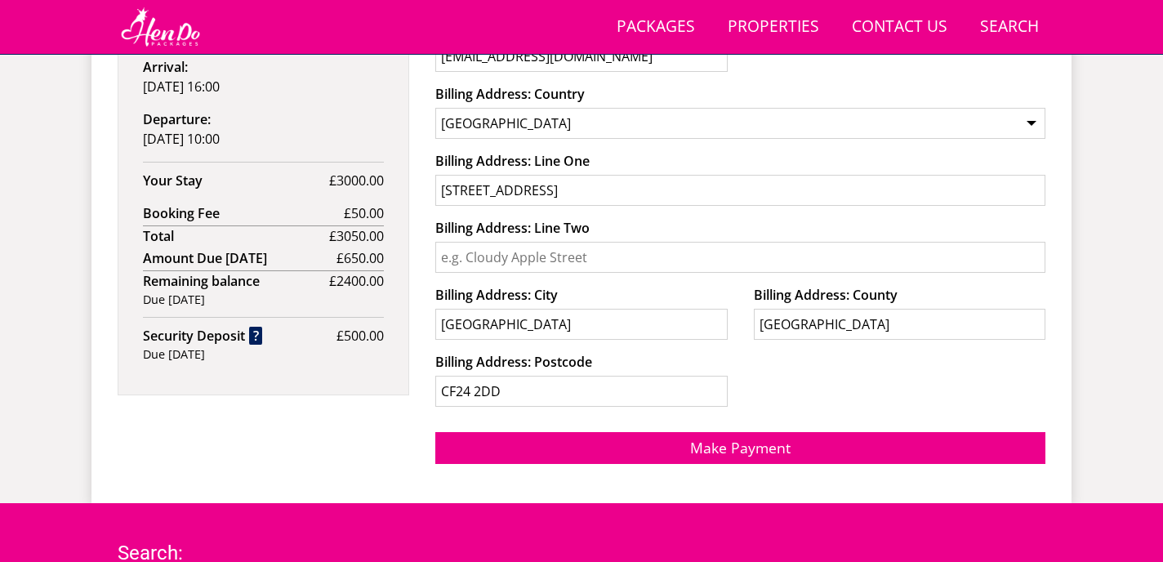
scroll to position [1163, 0]
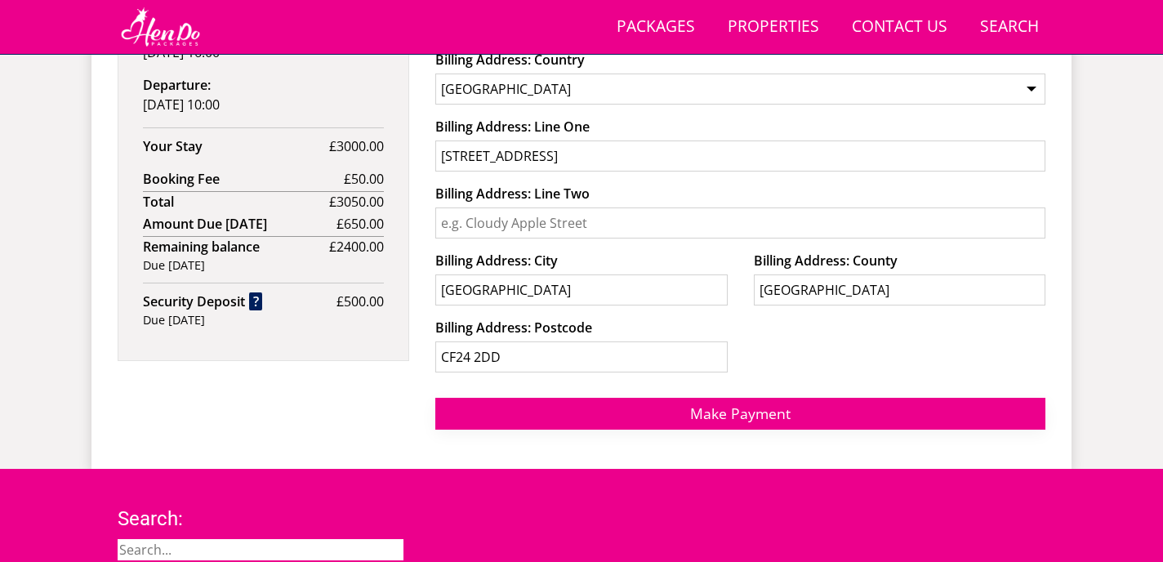
click at [776, 411] on span "Make Payment" at bounding box center [740, 413] width 100 height 20
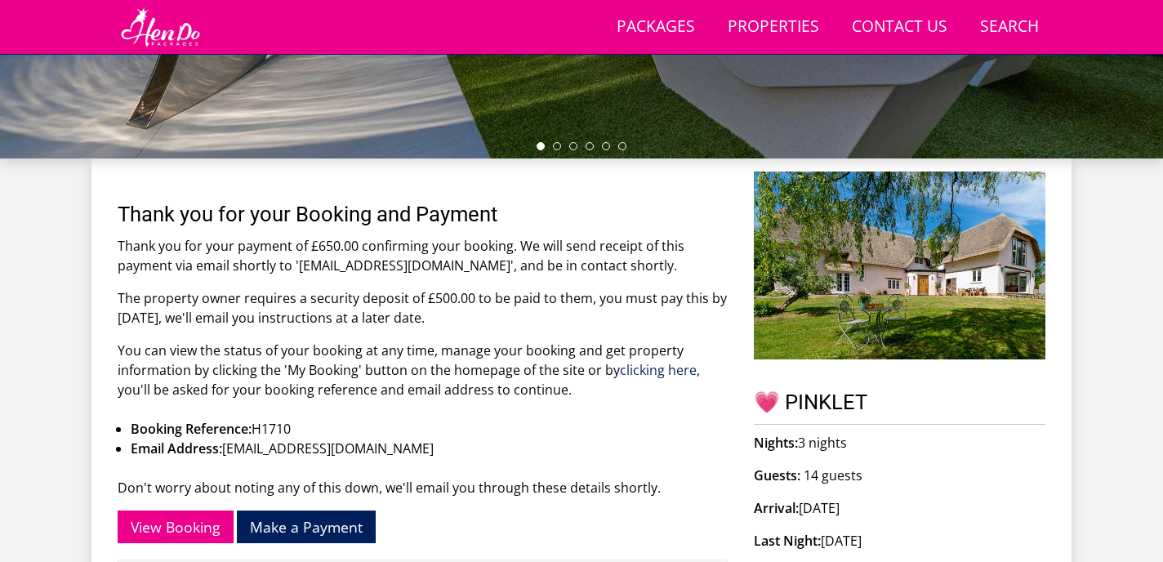
scroll to position [510, 0]
